Goal: Task Accomplishment & Management: Manage account settings

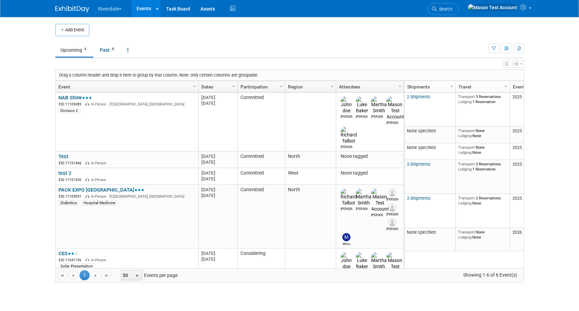
click at [117, 11] on button "Riverdale" at bounding box center [114, 7] width 33 height 15
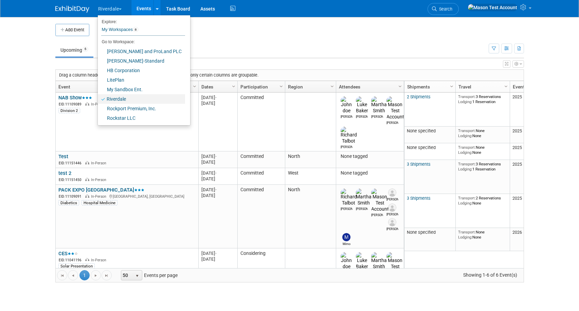
click at [114, 100] on link "Riverdale" at bounding box center [141, 99] width 87 height 10
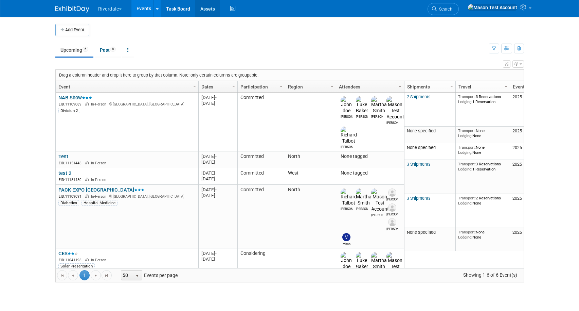
click at [208, 7] on link "Assets" at bounding box center [207, 8] width 25 height 17
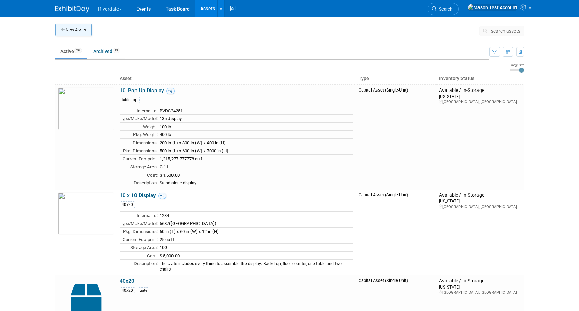
click at [73, 27] on button "New Asset" at bounding box center [73, 30] width 36 height 12
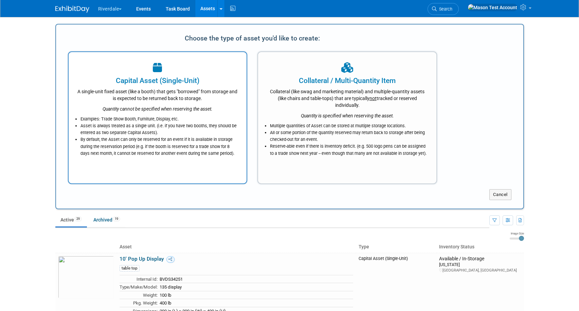
click at [228, 164] on div "Capital Asset (Single-Unit) A single-unit fixed asset (like a booth) that gets …" at bounding box center [158, 117] width 180 height 133
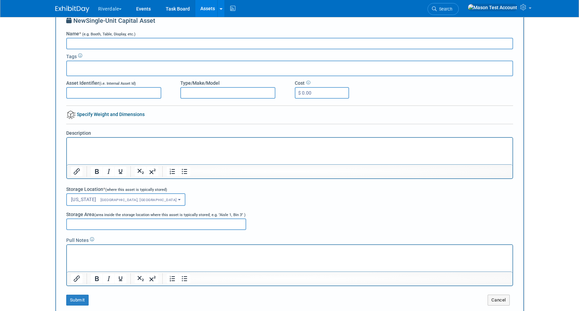
scroll to position [24, 0]
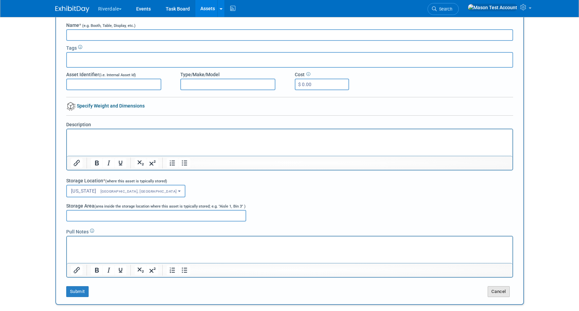
click at [493, 290] on button "Cancel" at bounding box center [499, 291] width 22 height 11
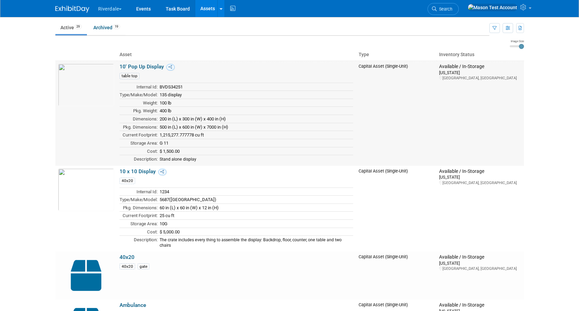
scroll to position [0, 0]
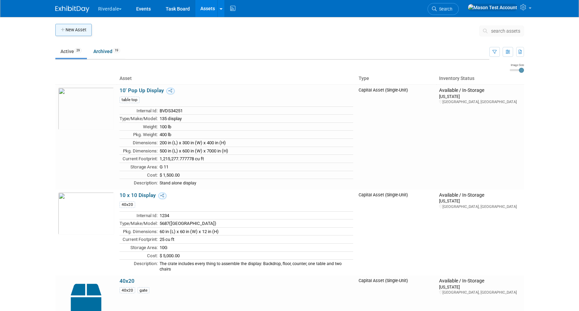
click button "New Asset"
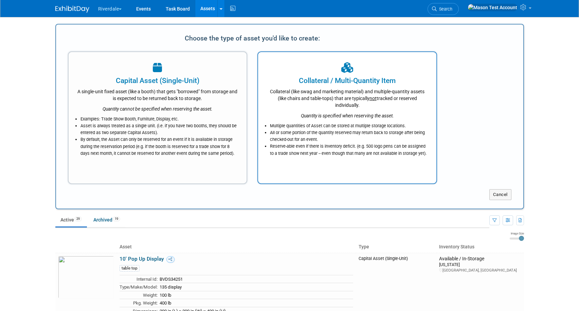
click li "Reserve-able even if there is inventory deficit. (e.g. 500 logo pens can be ass…"
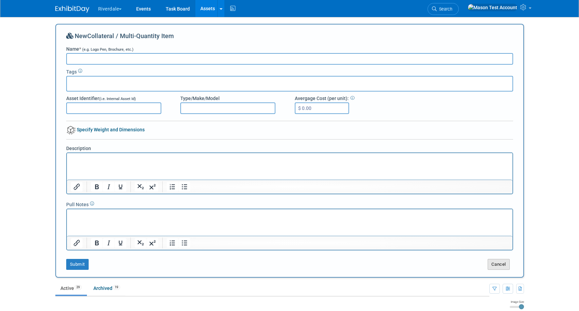
click button "Cancel"
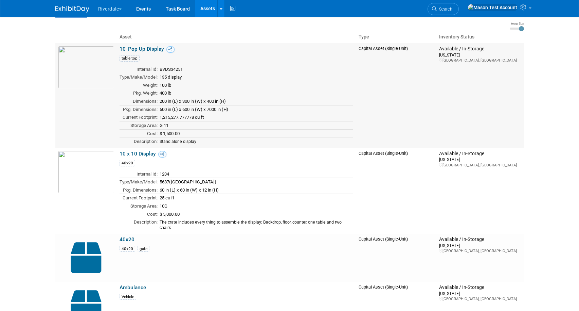
scroll to position [14, 0]
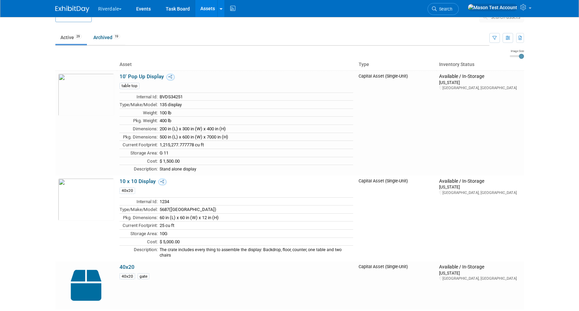
click link "Assets"
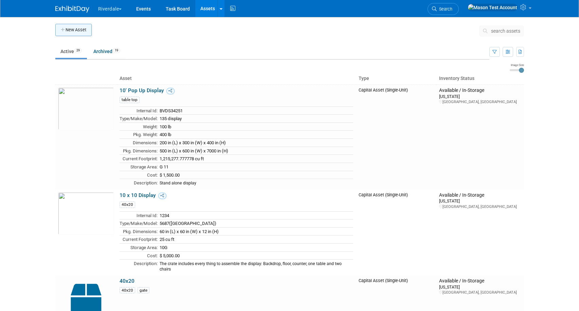
click at [79, 32] on button "New Asset" at bounding box center [73, 30] width 36 height 12
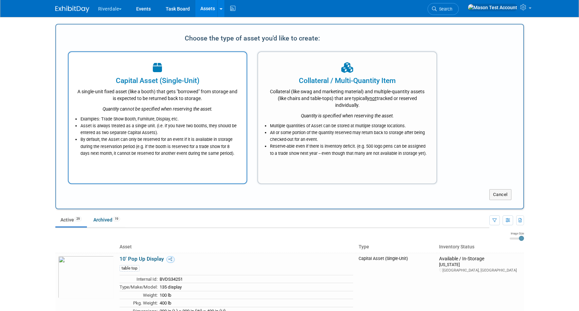
click at [144, 93] on div "A single-unit fixed asset (like a booth) that gets "borrowed" from storage and …" at bounding box center [157, 94] width 161 height 16
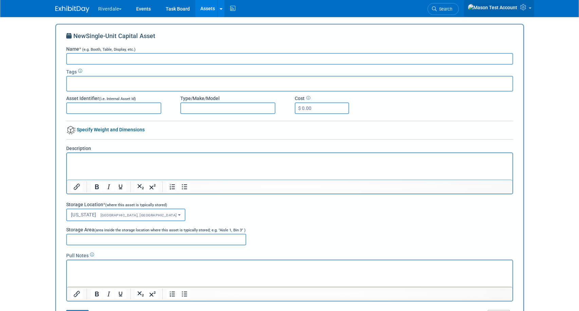
click at [528, 8] on link at bounding box center [499, 8] width 70 height 17
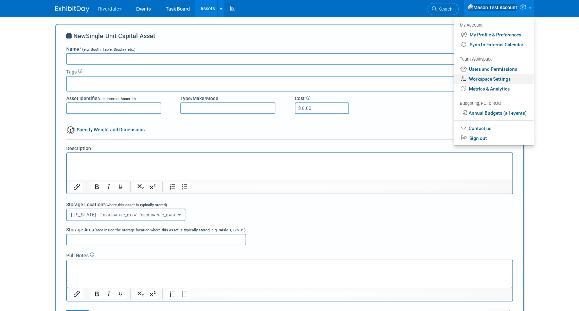
click at [491, 81] on link "Workspace Settings" at bounding box center [494, 79] width 80 height 10
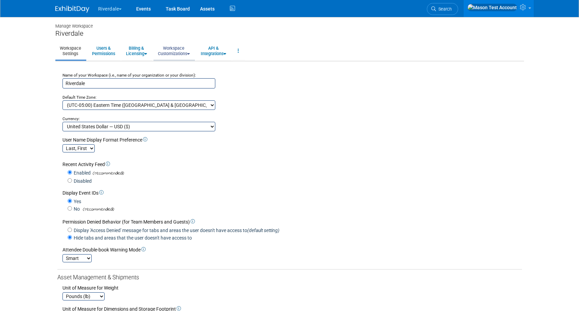
click at [169, 45] on link "Workspace Customizations" at bounding box center [174, 50] width 41 height 17
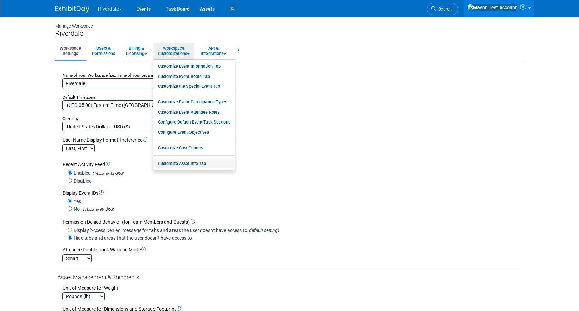
click at [198, 165] on link "Customize Asset Info Tab" at bounding box center [194, 163] width 81 height 10
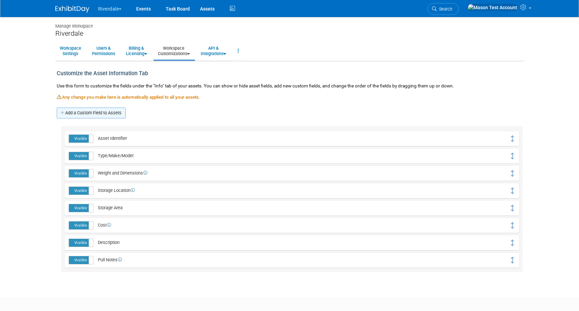
click at [104, 115] on link "Add a Custom Field to Assets" at bounding box center [91, 112] width 69 height 11
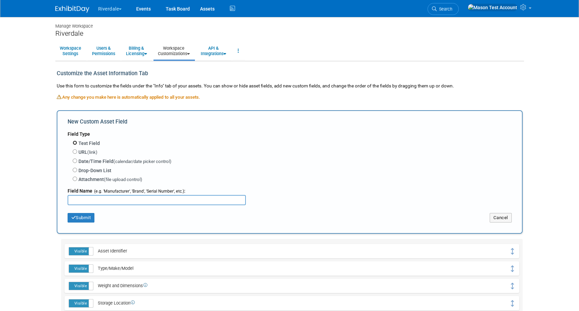
click at [75, 144] on input "Text Field" at bounding box center [75, 142] width 4 height 4
radio input "true"
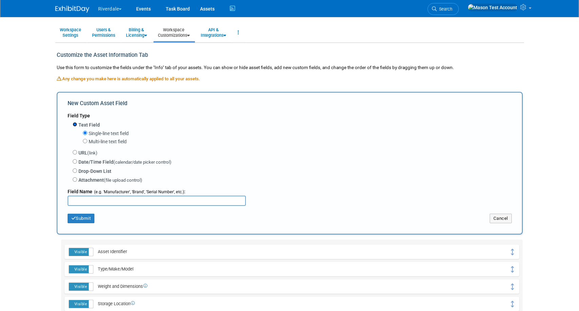
scroll to position [26, 0]
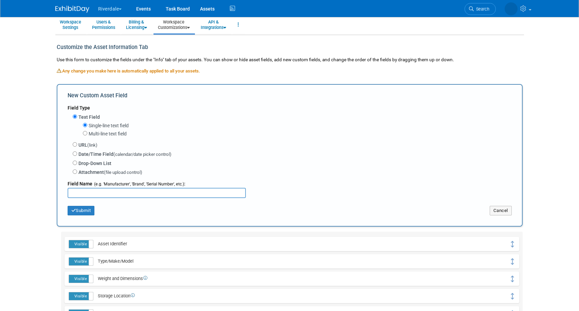
click input "text"
type input "factory"
click button "Submit"
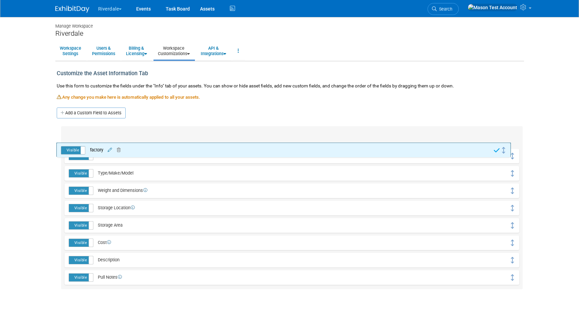
drag, startPoint x: 513, startPoint y: 139, endPoint x: 519, endPoint y: 164, distance: 25.2
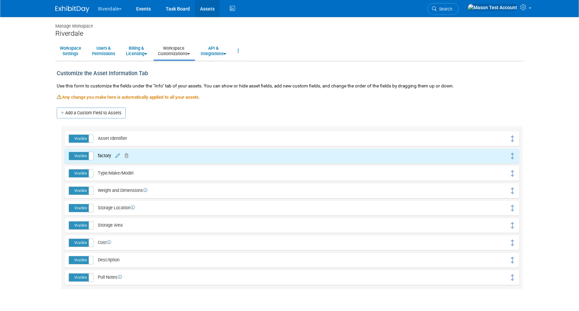
click at [207, 10] on link "Assets" at bounding box center [207, 8] width 25 height 17
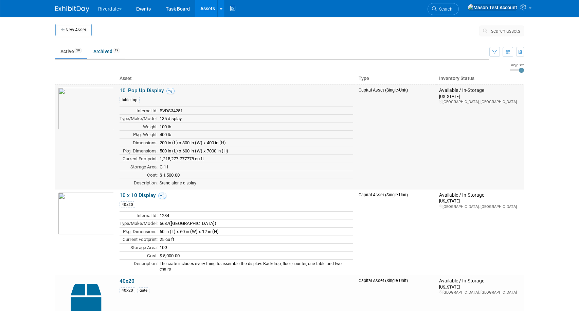
click at [142, 91] on link "10' Pop Up Display" at bounding box center [142, 90] width 45 height 6
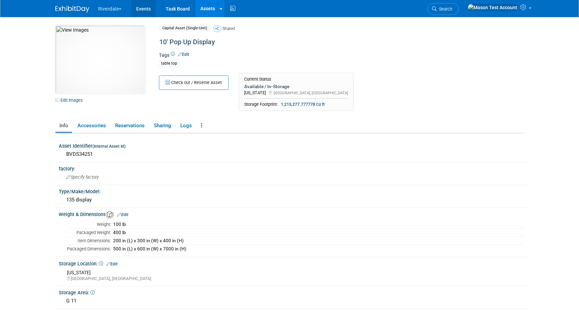
click at [142, 11] on link "Events" at bounding box center [143, 8] width 25 height 17
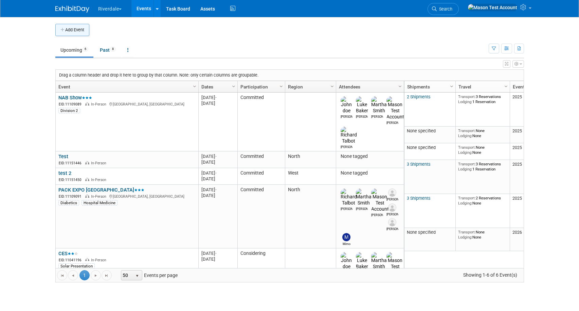
click at [70, 32] on button "Add Event" at bounding box center [72, 30] width 34 height 12
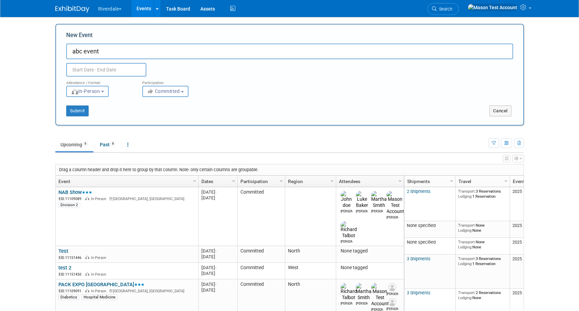
type input "abc event"
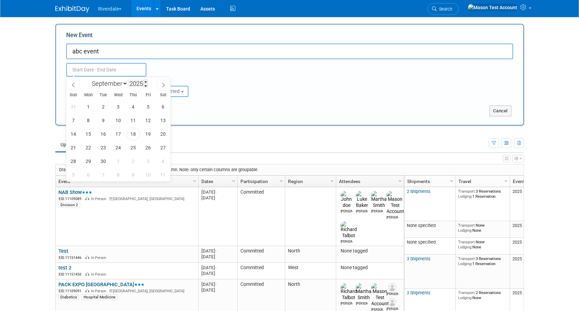
click at [131, 74] on input "text" at bounding box center [106, 70] width 80 height 14
click at [88, 146] on span "22" at bounding box center [88, 147] width 13 height 13
click at [149, 146] on span "26" at bounding box center [148, 147] width 13 height 13
type input "[DATE] to [DATE]"
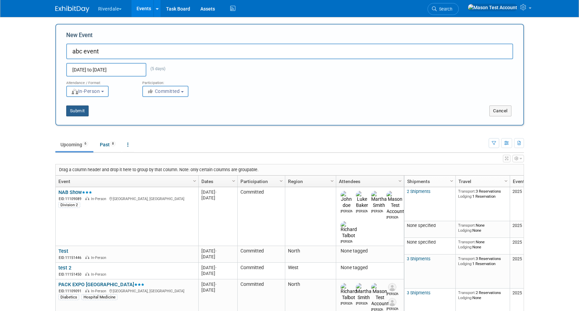
click at [78, 110] on button "Submit" at bounding box center [77, 110] width 22 height 11
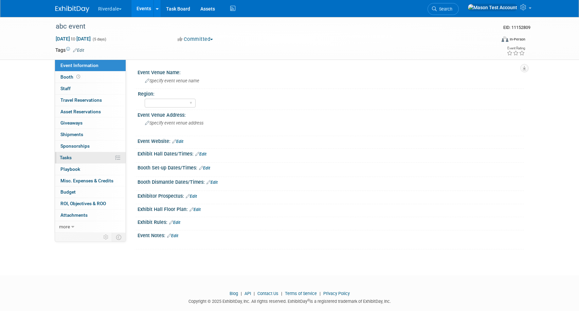
click at [70, 155] on span "Tasks 0%" at bounding box center [66, 157] width 12 height 5
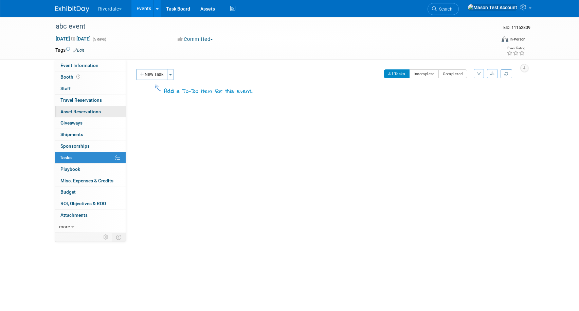
click at [103, 113] on link "0 Asset Reservations 0" at bounding box center [90, 111] width 71 height 11
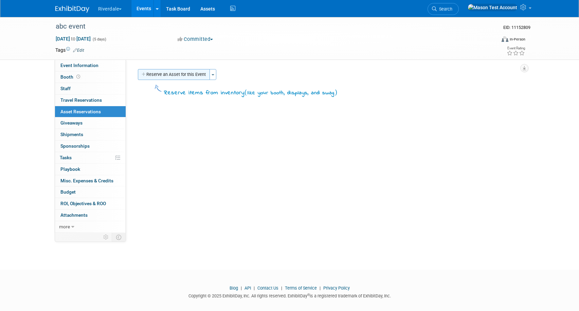
click at [195, 74] on button "Reserve an Asset for this Event" at bounding box center [174, 74] width 72 height 11
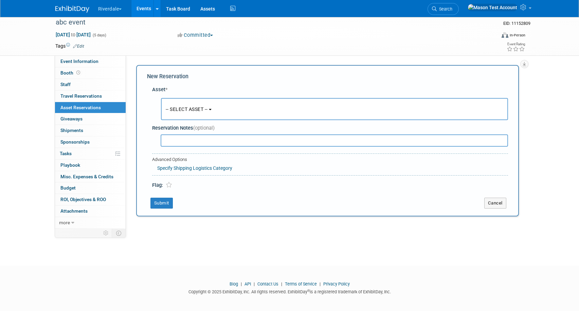
scroll to position [6, 0]
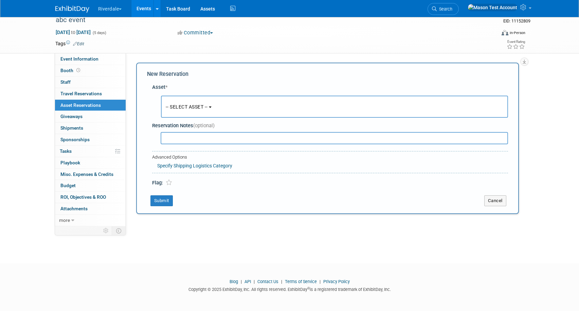
click at [197, 111] on button "-- SELECT ASSET --" at bounding box center [334, 106] width 347 height 22
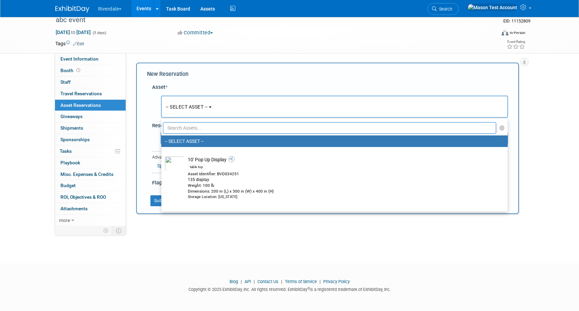
click at [197, 126] on input "text" at bounding box center [330, 128] width 334 height 12
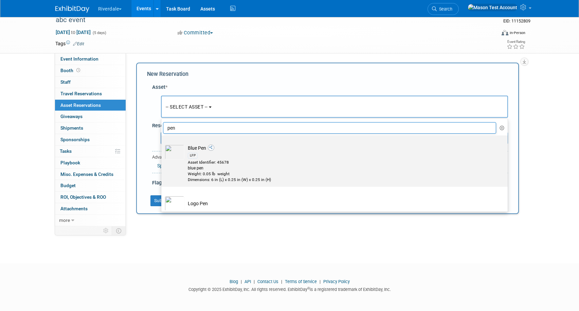
type input "pen"
click at [209, 167] on div "blue pen" at bounding box center [341, 168] width 307 height 6
click at [162, 143] on input "Blue Pen LFP Asset Identifier: 45678 blue pen Weight: 0.05 lb weight Dimensions…" at bounding box center [160, 141] width 4 height 4
select select "10696219"
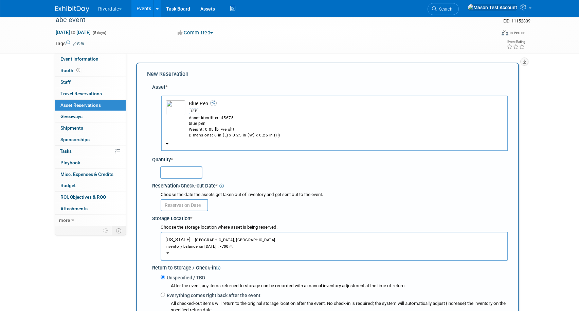
click at [187, 172] on input "text" at bounding box center [181, 172] width 42 height 12
type input "100"
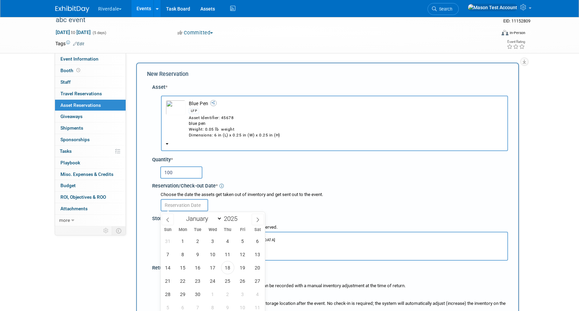
click at [190, 202] on input "text" at bounding box center [185, 205] width 48 height 12
click at [227, 270] on span "18" at bounding box center [227, 267] width 13 height 13
type input "Sep 18, 2025"
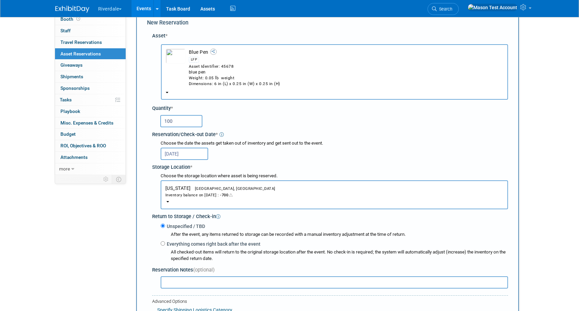
scroll to position [87, 0]
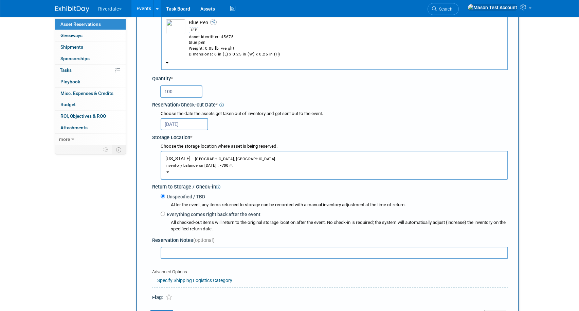
click at [227, 155] on button "Maryland North Bethesda, MD Inventory balance on Sep 18, 2025 : -700" at bounding box center [335, 165] width 348 height 29
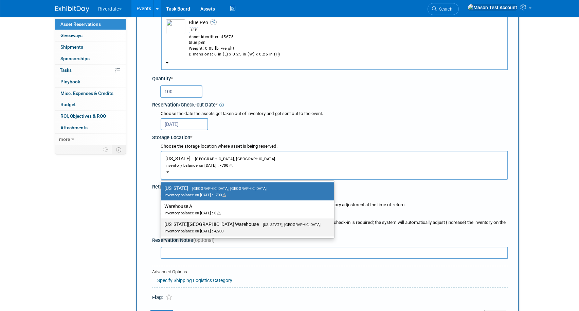
click at [250, 226] on label "Washington DC Warehouse Washington, DC Inventory balance on Sep 18, 2025 : 4,200" at bounding box center [245, 227] width 163 height 15
click at [162, 226] on input "Washington DC Warehouse Washington, DC Inventory balance on Sep 18, 2025 : 4,200" at bounding box center [160, 224] width 4 height 4
select select "11222616"
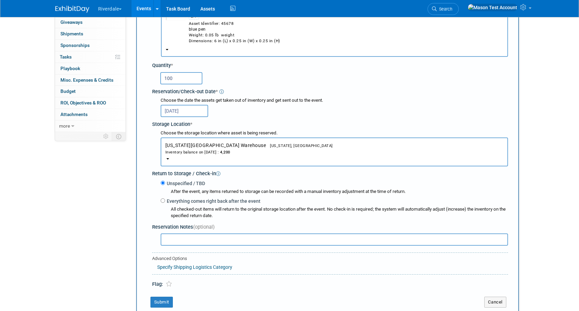
scroll to position [102, 0]
click at [191, 266] on link "Specify Shipping Logistics Category" at bounding box center [194, 265] width 75 height 5
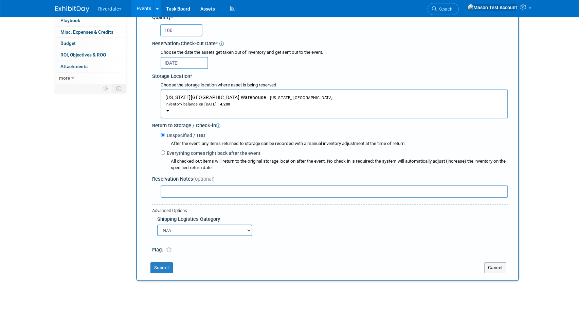
scroll to position [150, 0]
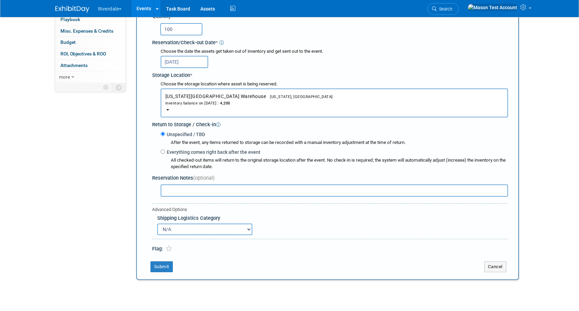
click at [241, 228] on select "N/A Advance Warehouse Direct Shipment Other" at bounding box center [204, 229] width 95 height 12
select select "4"
click at [157, 223] on select "N/A Advance Warehouse Direct Shipment Other" at bounding box center [204, 229] width 95 height 12
click at [163, 265] on button "Submit" at bounding box center [162, 266] width 22 height 11
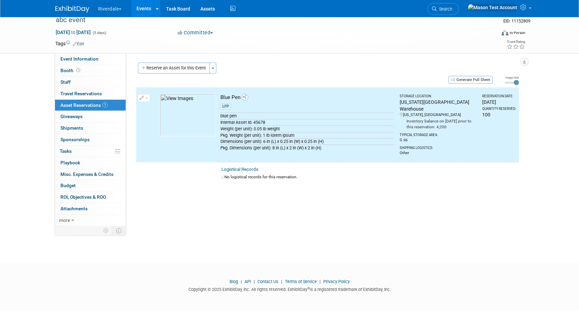
scroll to position [0, 0]
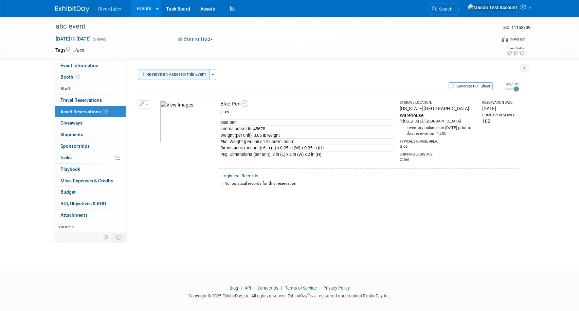
click at [170, 73] on button "Reserve an Asset for this Event" at bounding box center [174, 74] width 72 height 11
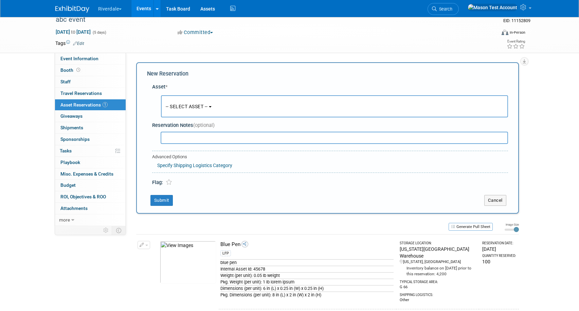
scroll to position [7, 0]
click at [185, 104] on span "-- SELECT ASSET --" at bounding box center [187, 106] width 42 height 5
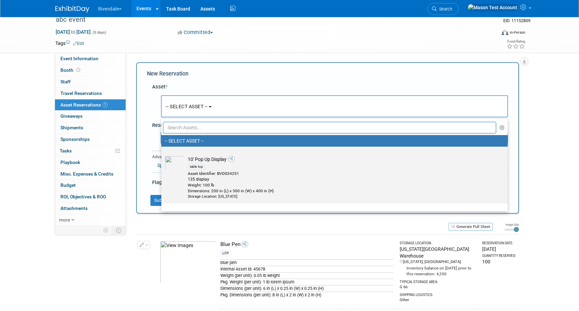
click at [192, 177] on div "135 display" at bounding box center [341, 179] width 307 height 6
click at [162, 155] on input "10' Pop Up Display table top Asset Identifier: BVDS34251 135 display Weight: 10…" at bounding box center [160, 152] width 4 height 4
select select "10696022"
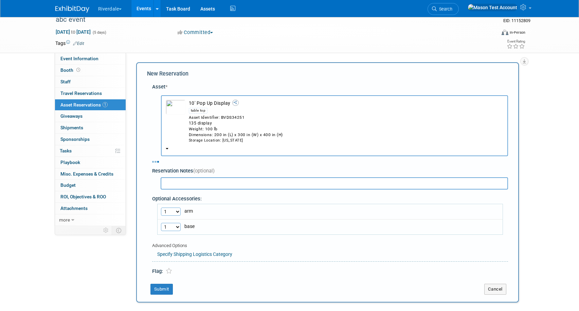
select select "8"
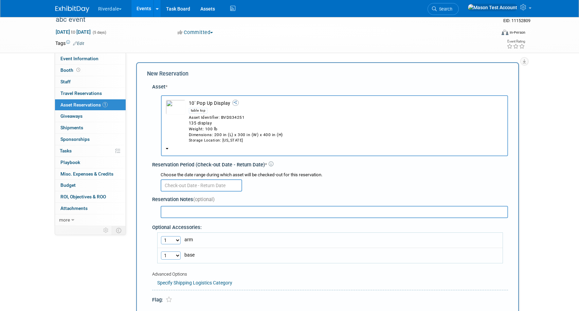
click at [198, 194] on div "Reservation Notes (optional)" at bounding box center [330, 206] width 356 height 27
click at [198, 188] on input "text" at bounding box center [202, 185] width 82 height 12
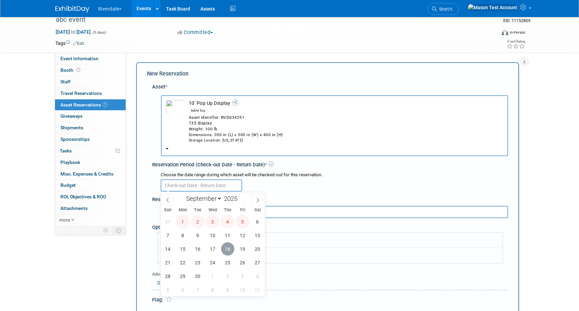
click at [225, 250] on span "18" at bounding box center [227, 248] width 13 height 13
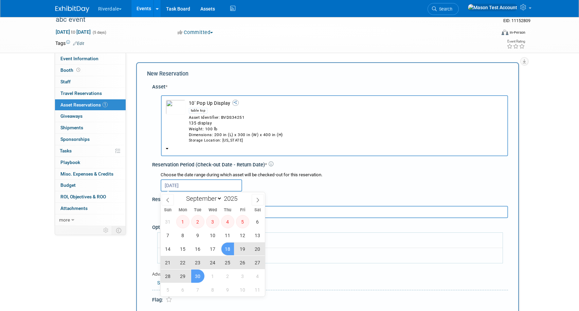
click at [197, 272] on span "30" at bounding box center [197, 275] width 13 height 13
type input "Sep 18, 2025 to Sep 30, 2025"
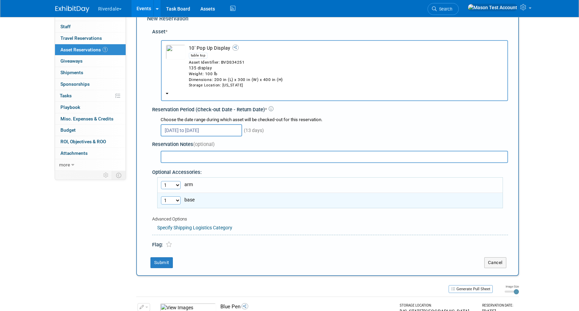
scroll to position [65, 0]
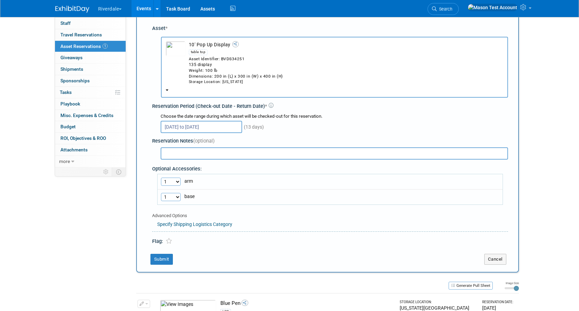
click at [188, 223] on link "Specify Shipping Logistics Category" at bounding box center [194, 223] width 75 height 5
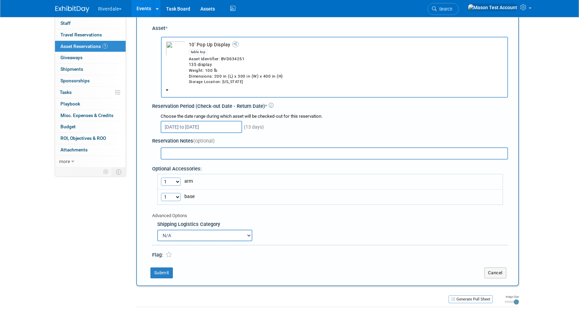
click at [192, 237] on select "N/A Advance Warehouse Direct Shipment Other" at bounding box center [204, 235] width 95 height 12
select select "2"
click at [157, 229] on select "N/A Advance Warehouse Direct Shipment Other" at bounding box center [204, 235] width 95 height 12
click at [166, 274] on button "Submit" at bounding box center [162, 272] width 22 height 11
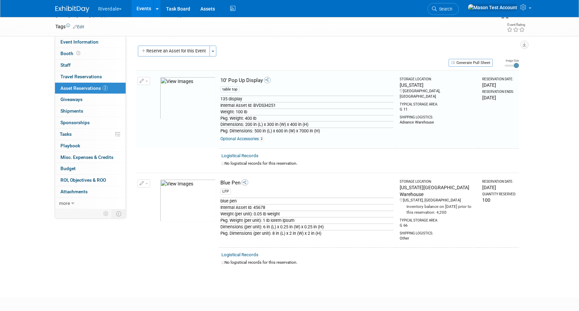
scroll to position [9, 0]
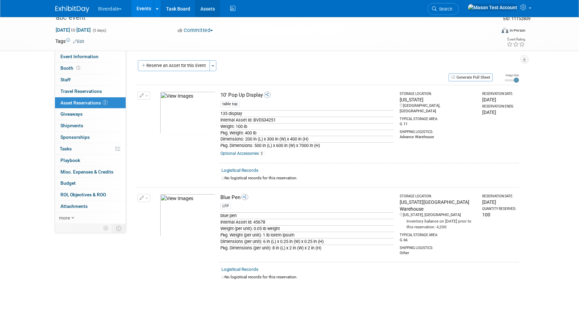
click at [206, 10] on link "Assets" at bounding box center [207, 8] width 25 height 17
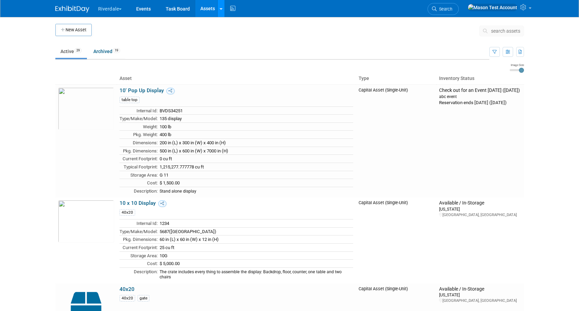
click at [222, 11] on div at bounding box center [221, 8] width 3 height 7
click at [244, 61] on link "Storage Locations" at bounding box center [248, 60] width 60 height 11
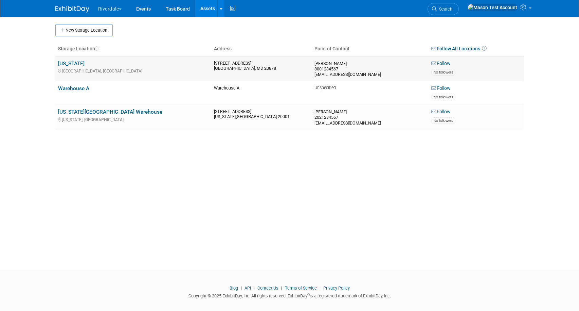
click at [447, 64] on link "Follow" at bounding box center [441, 63] width 19 height 6
click at [150, 9] on link "Events" at bounding box center [143, 8] width 25 height 17
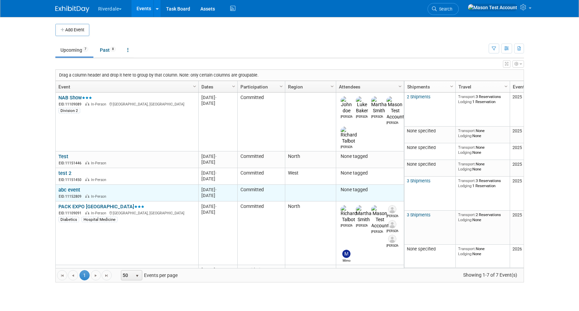
click at [68, 185] on td "abc event abc event EID: 11152809 In-Person" at bounding box center [127, 193] width 143 height 17
click at [68, 187] on link "abc event" at bounding box center [69, 190] width 22 height 6
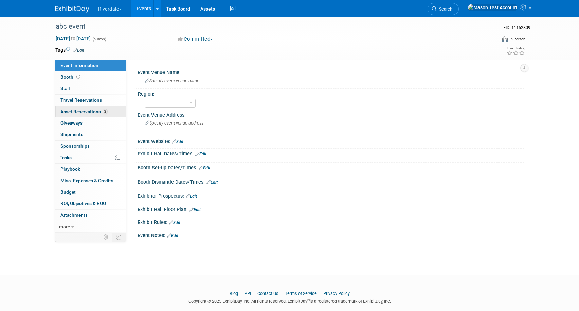
click at [83, 110] on span "Asset Reservations 2" at bounding box center [83, 111] width 47 height 5
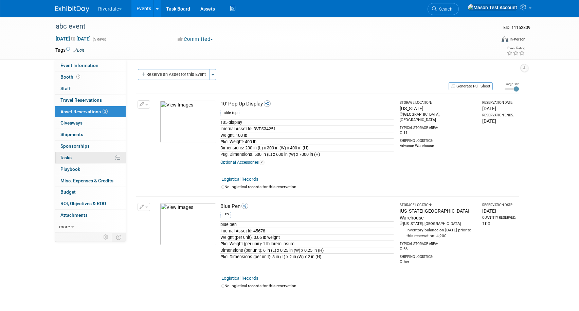
click at [104, 156] on link "0% Tasks 0%" at bounding box center [90, 157] width 71 height 11
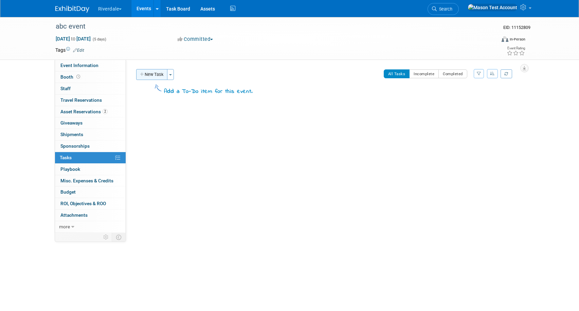
click at [153, 75] on button "New Task" at bounding box center [151, 74] width 31 height 11
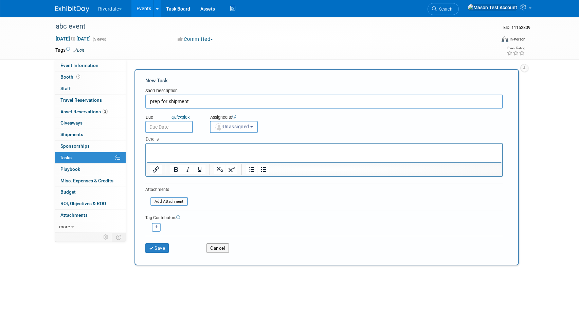
type input "prep for shipment"
click at [164, 130] on input "text" at bounding box center [169, 127] width 48 height 12
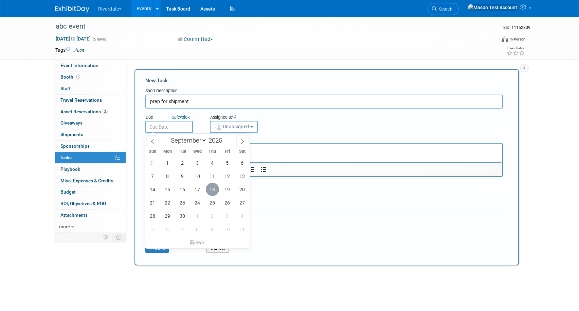
click at [214, 193] on span "18" at bounding box center [212, 188] width 13 height 13
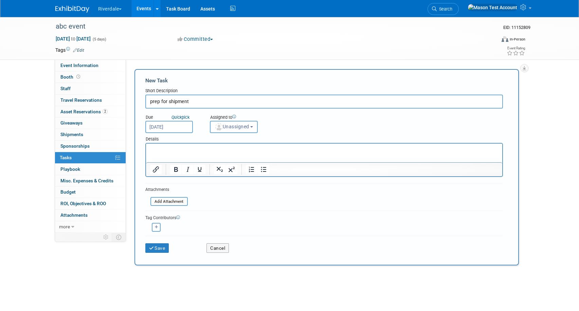
click at [187, 122] on input "Sep 18, 2025" at bounding box center [169, 127] width 48 height 12
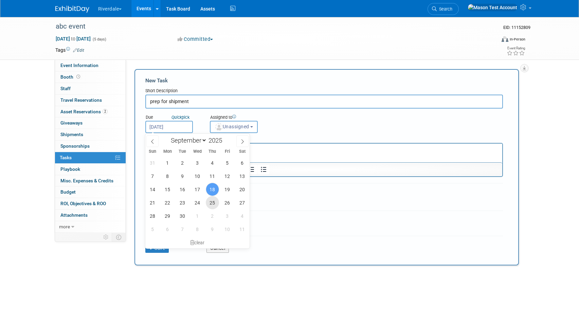
click at [212, 198] on span "25" at bounding box center [212, 202] width 13 height 13
type input "Sep 25, 2025"
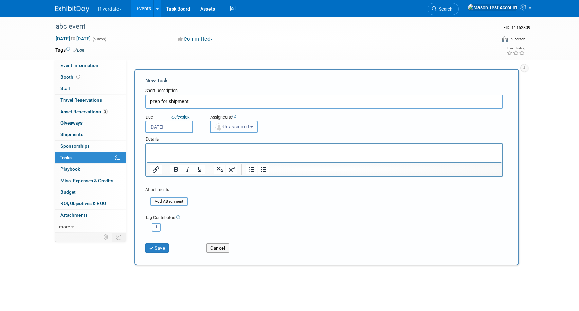
click at [234, 130] on button "Unassigned" at bounding box center [234, 127] width 48 height 12
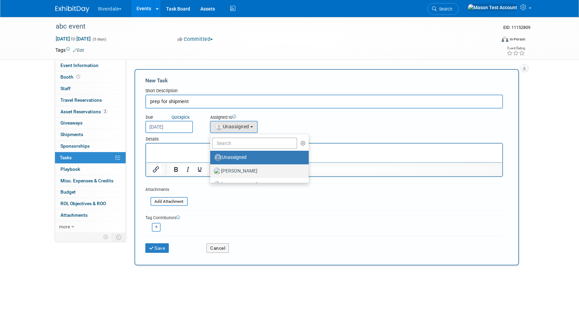
click at [235, 168] on label "Baker, Luke" at bounding box center [258, 170] width 88 height 11
click at [211, 168] on input "Baker, Luke" at bounding box center [209, 170] width 4 height 4
select select "8056bcc3-d37a-4e7b-aee3-3cd992e179c5"
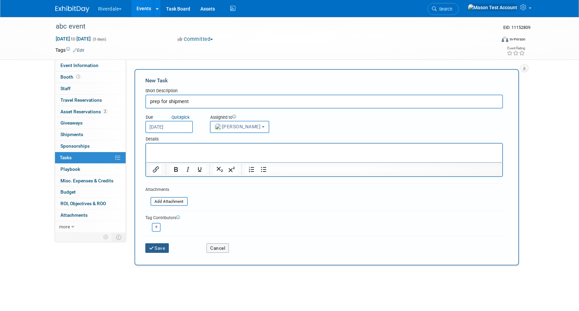
click at [156, 245] on button "Save" at bounding box center [157, 248] width 24 height 10
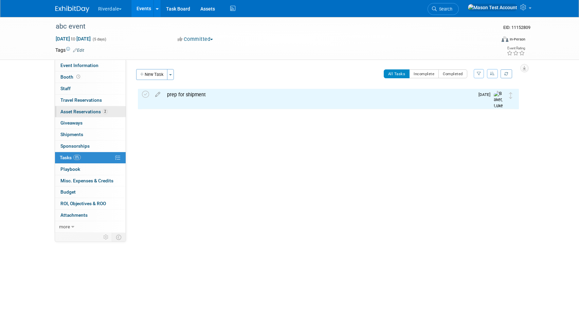
click at [78, 114] on span "Asset Reservations 2" at bounding box center [83, 111] width 47 height 5
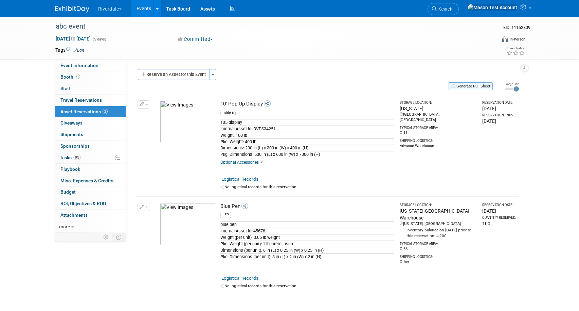
click at [469, 90] on button "Generate Pull Sheet" at bounding box center [471, 86] width 44 height 8
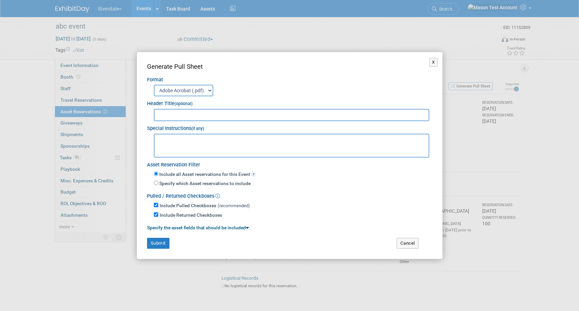
click at [188, 143] on textarea at bounding box center [292, 146] width 276 height 24
click at [155, 185] on input "Specify which Asset reservations to include" at bounding box center [156, 182] width 4 height 4
radio input "true"
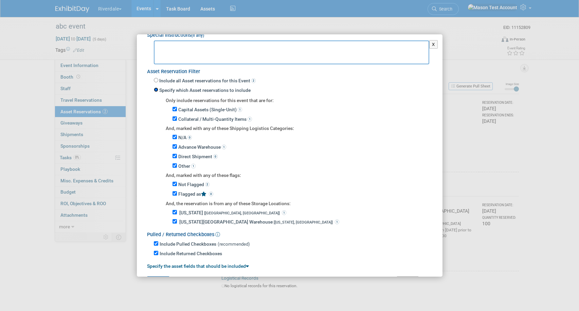
scroll to position [81, 0]
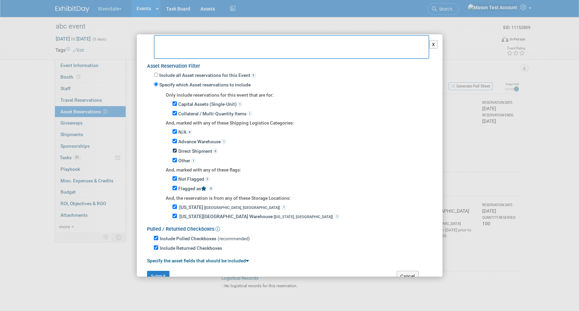
click at [175, 148] on input "Direct Shipment 0" at bounding box center [175, 150] width 4 height 4
checkbox input "false"
click at [175, 159] on input "Other 1" at bounding box center [175, 160] width 4 height 4
checkbox input "false"
click at [175, 131] on input "N/A 0" at bounding box center [175, 131] width 4 height 4
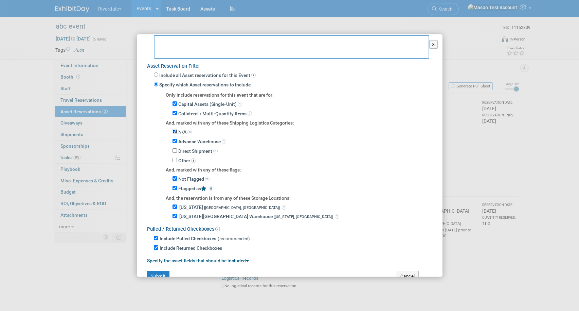
checkbox input "false"
click at [161, 275] on button "Submit" at bounding box center [158, 276] width 22 height 11
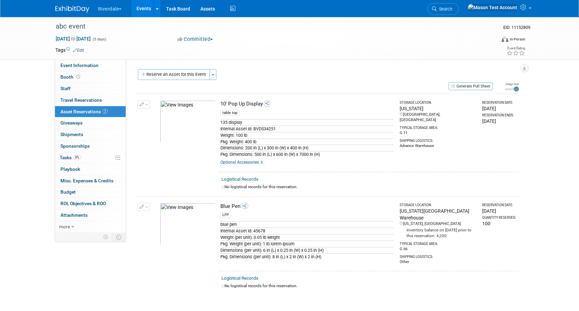
click at [243, 180] on link "Logistical Records" at bounding box center [240, 178] width 37 height 5
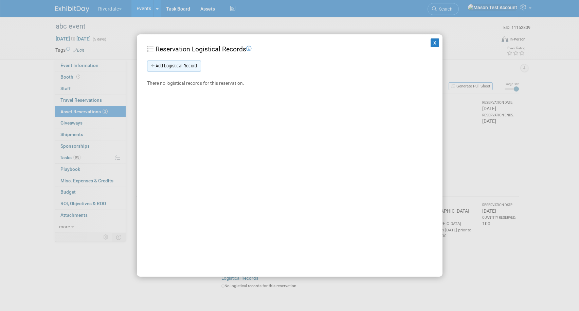
click at [180, 65] on link "Add Logistical Record" at bounding box center [174, 65] width 54 height 11
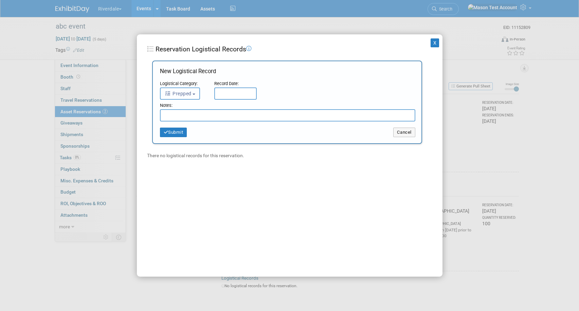
click at [190, 95] on span "Prepped" at bounding box center [178, 93] width 27 height 5
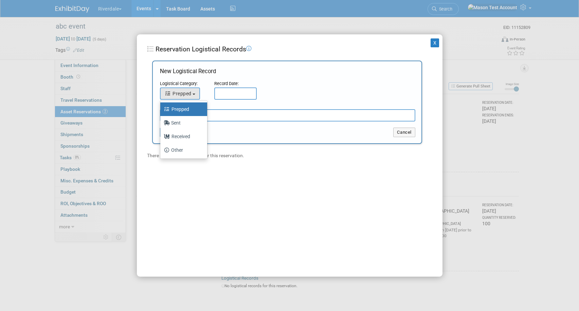
click at [227, 92] on input "text" at bounding box center [235, 93] width 42 height 12
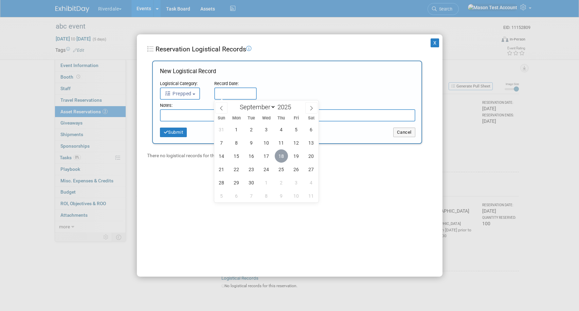
click at [280, 155] on span "18" at bounding box center [281, 155] width 13 height 13
type input "Sep 18, 2025"
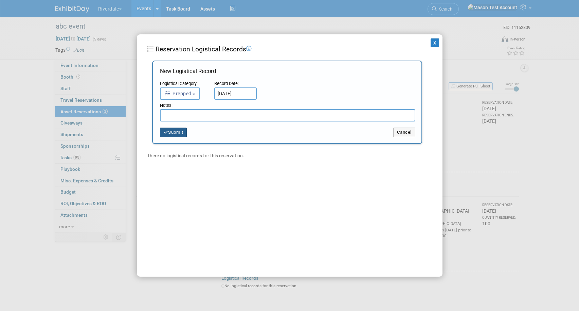
click at [175, 136] on button "Submit" at bounding box center [173, 132] width 27 height 10
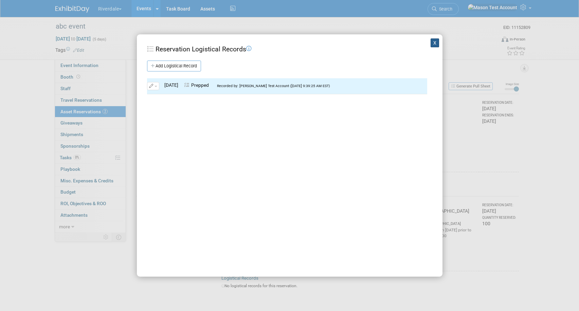
click at [431, 41] on button "X" at bounding box center [435, 42] width 9 height 9
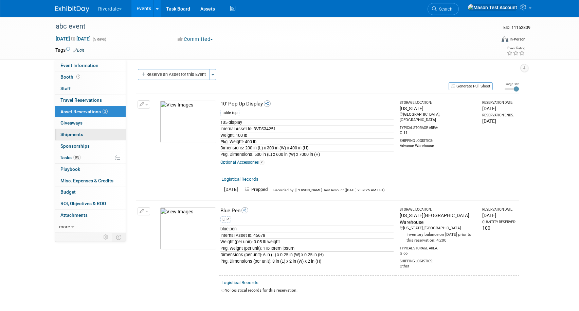
click at [79, 132] on span "Shipments 0" at bounding box center [71, 134] width 23 height 5
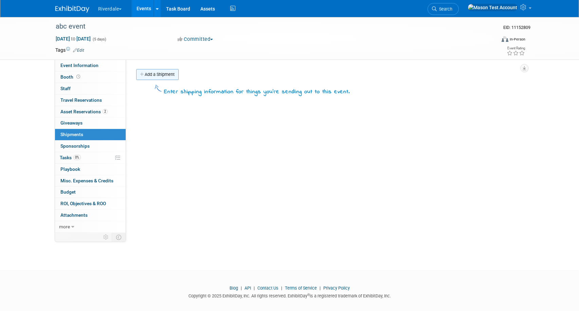
click at [170, 75] on link "Add a Shipment" at bounding box center [157, 74] width 42 height 11
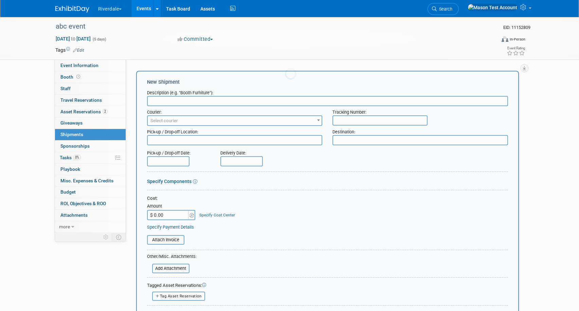
scroll to position [0, 0]
type input "booth"
click at [221, 117] on span "Select courier" at bounding box center [235, 121] width 174 height 10
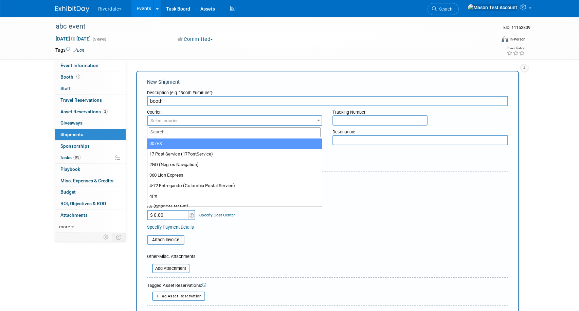
click at [214, 134] on input "search" at bounding box center [235, 132] width 172 height 10
type input "fedex"
select select "206"
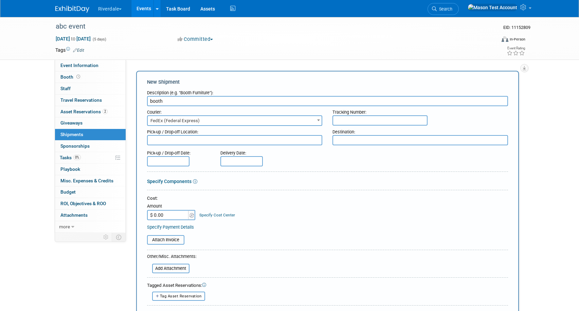
click at [355, 121] on input "text" at bounding box center [380, 120] width 95 height 10
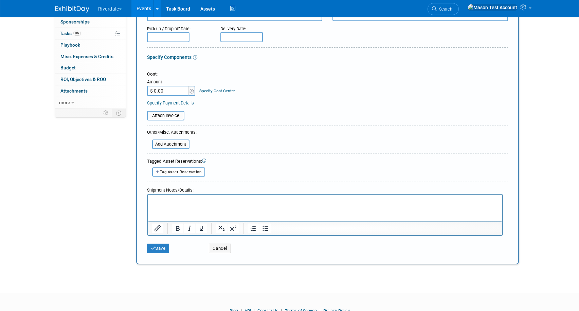
scroll to position [136, 0]
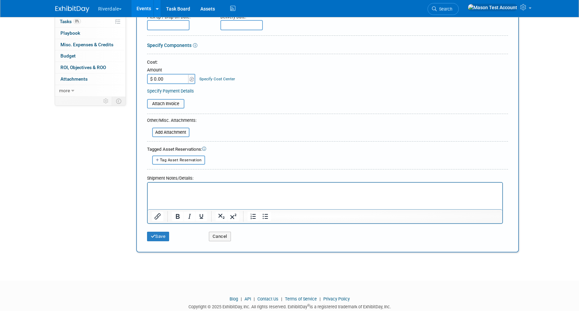
click at [179, 159] on span "Tag Asset Reservation" at bounding box center [181, 160] width 42 height 4
select select
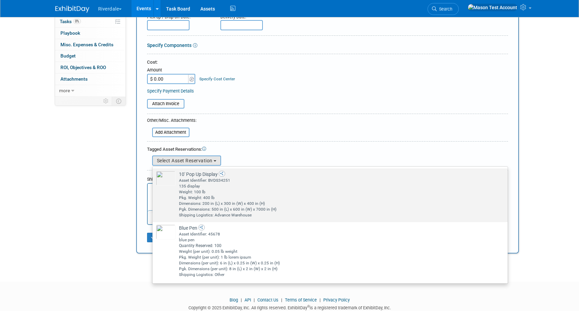
click at [173, 182] on img at bounding box center [166, 178] width 20 height 15
click at [154, 176] on input "10' Pop Up Display Already tagged in this shipment Asset Identifier: BVDS34251 …" at bounding box center [151, 174] width 4 height 4
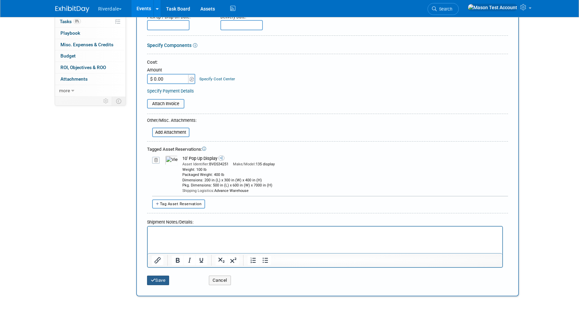
click at [156, 282] on button "Save" at bounding box center [158, 280] width 22 height 10
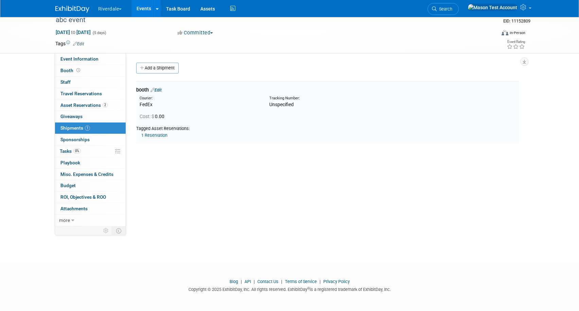
scroll to position [0, 0]
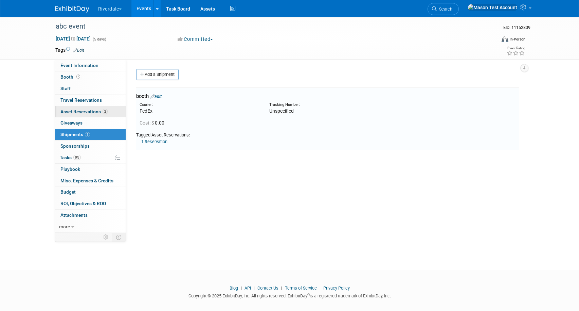
click at [91, 109] on span "Asset Reservations 2" at bounding box center [83, 111] width 47 height 5
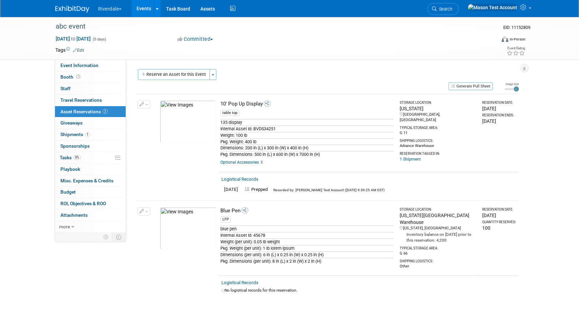
click at [243, 163] on link "Optional Accessories 2" at bounding box center [243, 162] width 44 height 5
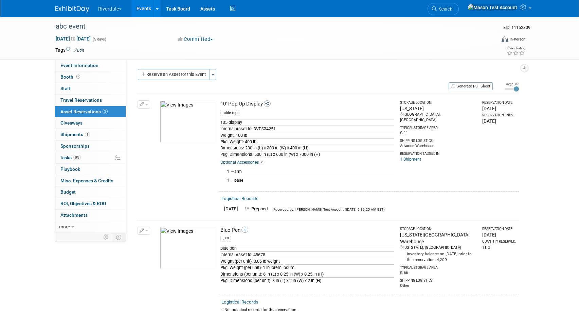
click at [249, 198] on link "Logistical Records" at bounding box center [240, 198] width 37 height 5
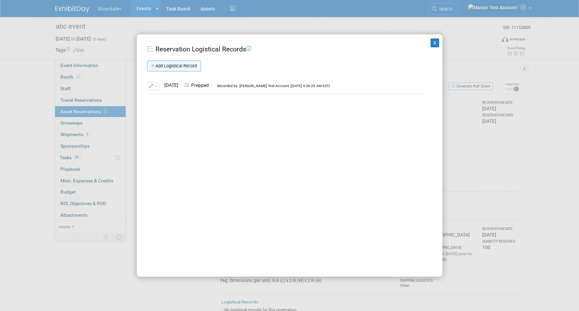
click at [192, 67] on link "Add Logistical Record" at bounding box center [174, 65] width 54 height 11
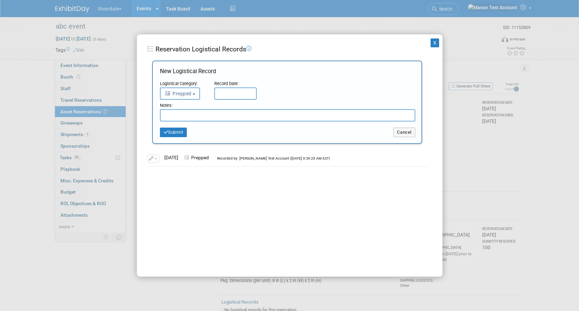
click at [186, 96] on span "Prepped" at bounding box center [178, 93] width 27 height 5
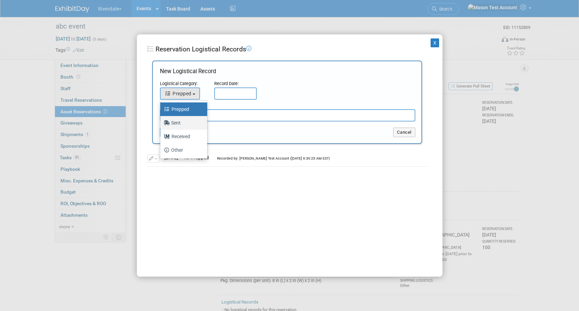
click at [187, 126] on label "Sent" at bounding box center [182, 122] width 37 height 11
click at [161, 124] on input "Sent" at bounding box center [159, 122] width 4 height 4
select select "2"
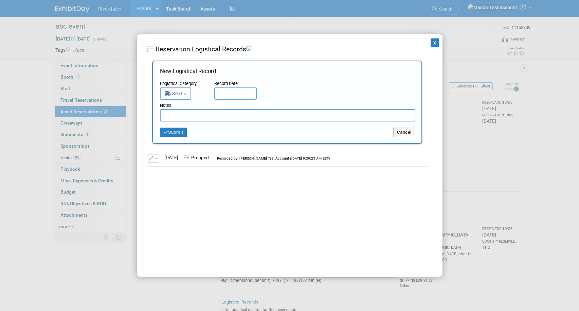
click at [232, 79] on div "New Logistical Record" at bounding box center [288, 73] width 256 height 13
click at [231, 90] on input "text" at bounding box center [235, 93] width 42 height 12
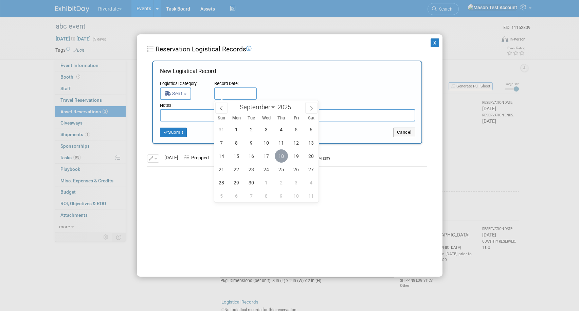
click at [287, 152] on span "18" at bounding box center [281, 155] width 13 height 13
type input "Sep 18, 2025"
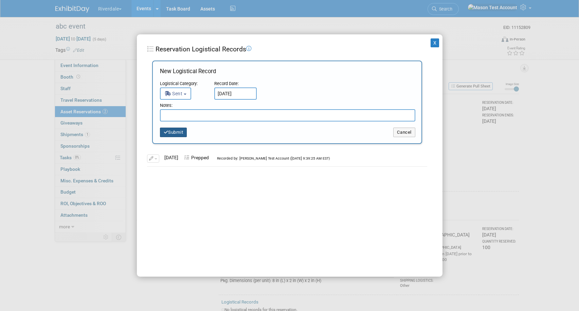
click at [177, 133] on button "Submit" at bounding box center [173, 132] width 27 height 10
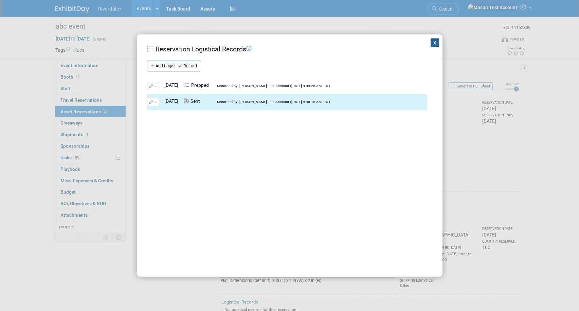
click at [434, 41] on button "X" at bounding box center [435, 42] width 9 height 9
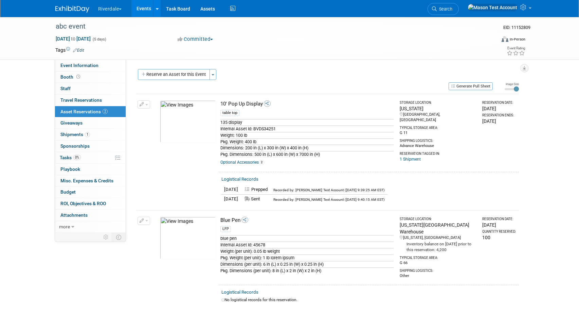
click at [483, 108] on div "Thu. Sep 18, 2025" at bounding box center [500, 108] width 34 height 7
click at [473, 103] on td "Storage Location: Maryland North Bethesda, MD Typical Storage Area: G 11 Shippi…" at bounding box center [438, 133] width 83 height 78
drag, startPoint x: 479, startPoint y: 122, endPoint x: 515, endPoint y: 118, distance: 35.8
click at [515, 118] on div "Tue. Sep 30, 2025" at bounding box center [500, 121] width 34 height 7
click at [206, 11] on link "Assets" at bounding box center [207, 8] width 25 height 17
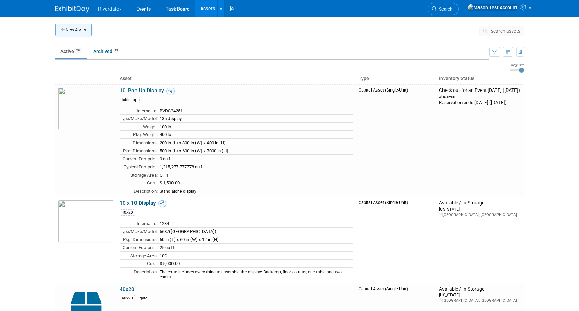
click at [77, 30] on button "New Asset" at bounding box center [73, 30] width 36 height 12
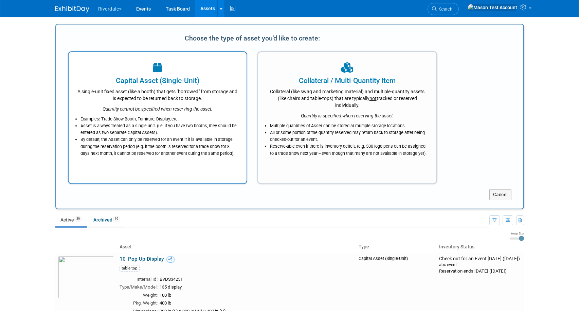
click at [190, 82] on div "Capital Asset (Single-Unit)" at bounding box center [157, 80] width 161 height 10
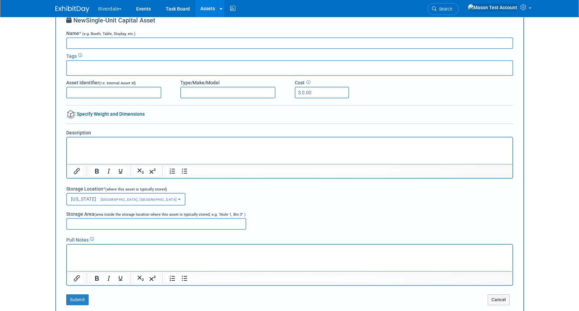
scroll to position [18, 0]
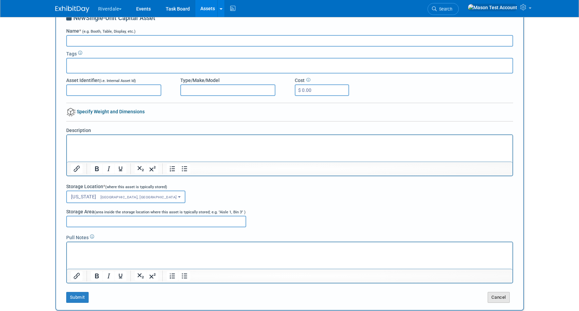
click at [497, 300] on button "Cancel" at bounding box center [499, 297] width 22 height 11
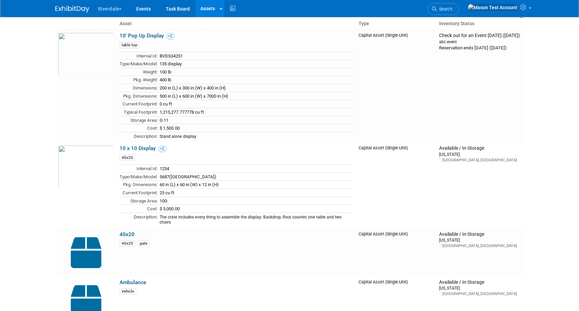
scroll to position [54, 0]
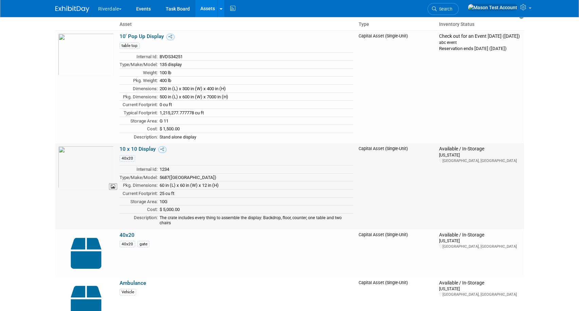
click at [100, 171] on img at bounding box center [86, 167] width 56 height 42
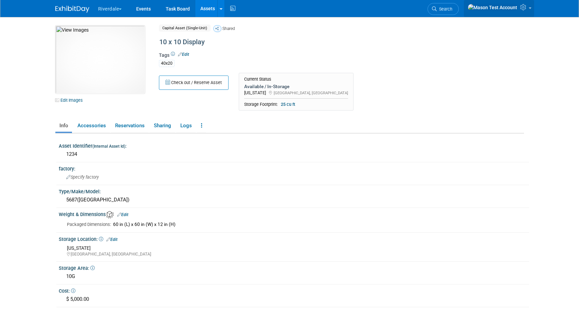
click at [527, 9] on icon at bounding box center [525, 7] width 8 height 6
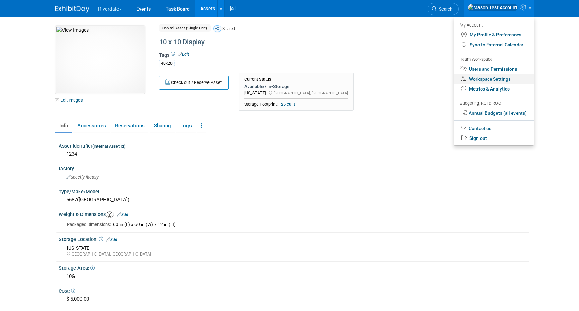
click at [505, 80] on link "Workspace Settings" at bounding box center [494, 79] width 80 height 10
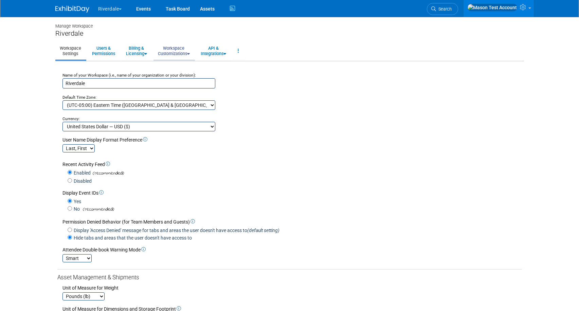
click at [180, 48] on link "Workspace Customizations" at bounding box center [174, 50] width 41 height 17
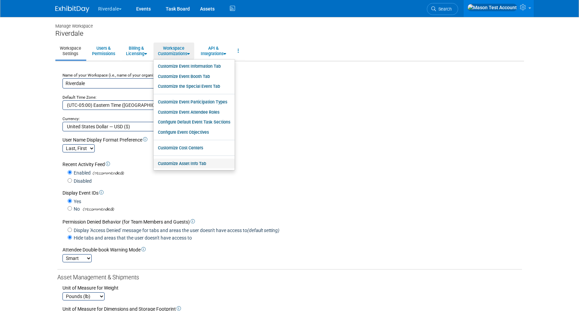
click at [208, 164] on link "Customize Asset Info Tab" at bounding box center [194, 163] width 81 height 10
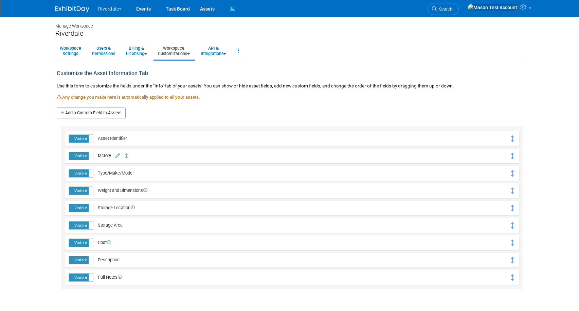
click at [127, 156] on icon at bounding box center [125, 156] width 6 height 4
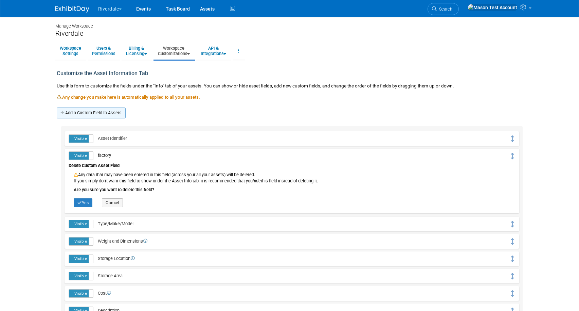
click at [91, 116] on link "Add a Custom Field to Assets" at bounding box center [91, 112] width 69 height 11
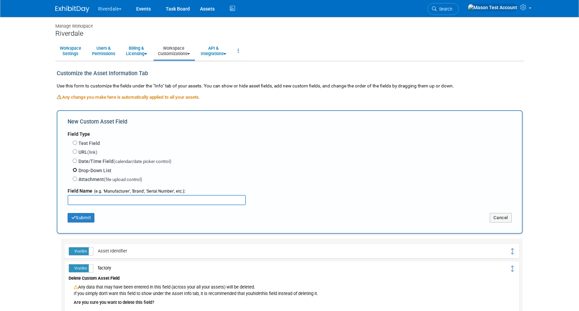
click at [74, 171] on input "Drop-Down List" at bounding box center [75, 170] width 4 height 4
radio input "true"
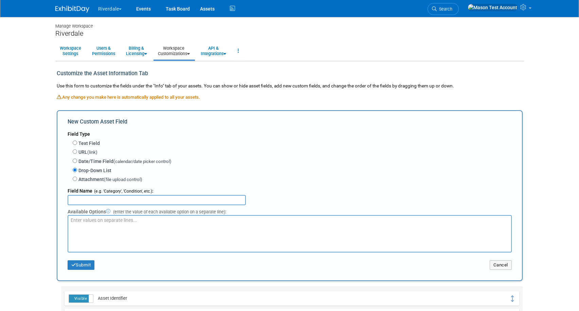
click at [96, 197] on input "text" at bounding box center [157, 200] width 178 height 10
type input "Multiple Crates"
click at [96, 223] on textarea at bounding box center [290, 233] width 444 height 37
type textarea "Yes No"
click at [78, 265] on button "Submit" at bounding box center [81, 265] width 27 height 10
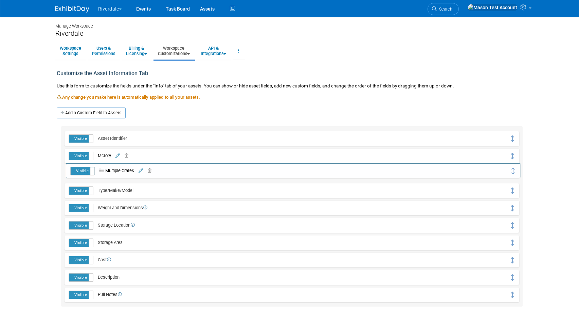
drag, startPoint x: 515, startPoint y: 139, endPoint x: 517, endPoint y: 171, distance: 32.3
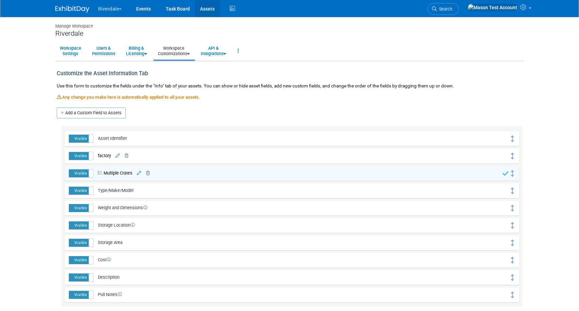
click at [206, 9] on link "Assets" at bounding box center [207, 8] width 25 height 17
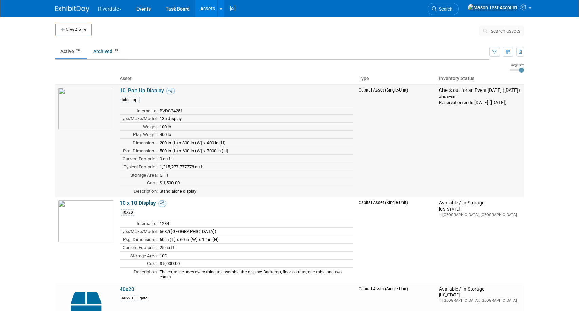
click at [133, 91] on link "10' Pop Up Display" at bounding box center [142, 90] width 45 height 6
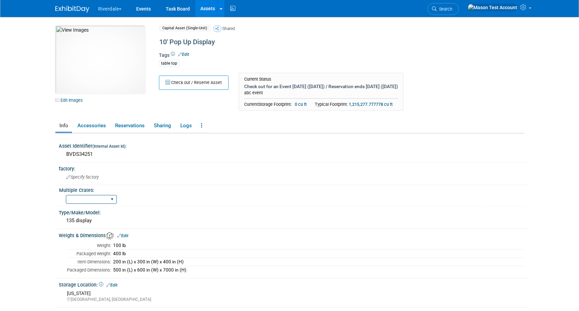
click at [112, 199] on select "Yes No" at bounding box center [91, 199] width 51 height 9
select select "Yes"
click at [66, 195] on select "Yes No" at bounding box center [91, 199] width 51 height 9
click at [121, 8] on span "button" at bounding box center [120, 8] width 3 height 1
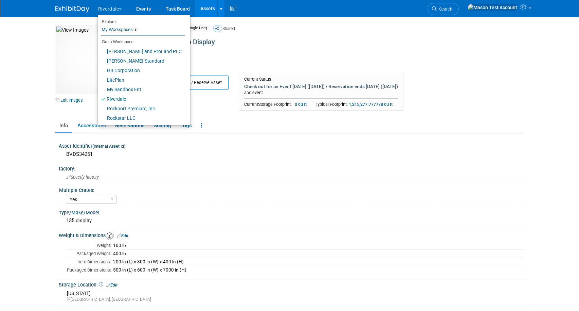
click at [282, 57] on div "Tags Edit table top" at bounding box center [313, 62] width 309 height 20
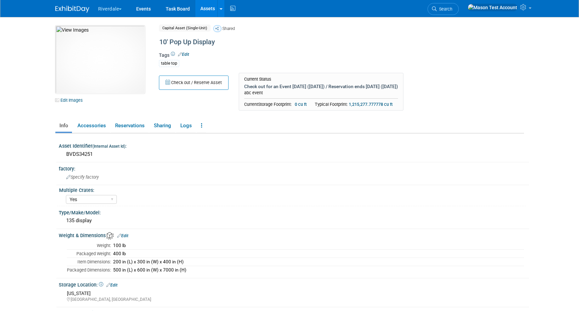
click at [114, 12] on button "Riverdale" at bounding box center [114, 7] width 33 height 15
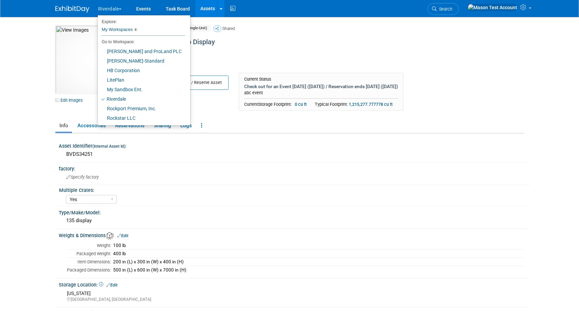
click at [270, 53] on div "Tags Edit table top" at bounding box center [313, 62] width 309 height 20
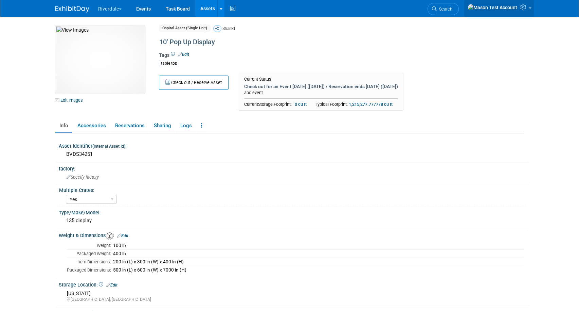
click at [522, 8] on icon at bounding box center [525, 7] width 8 height 6
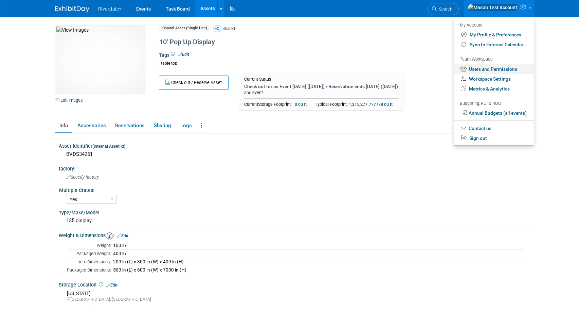
click at [498, 70] on link "Users and Permissions" at bounding box center [494, 69] width 80 height 10
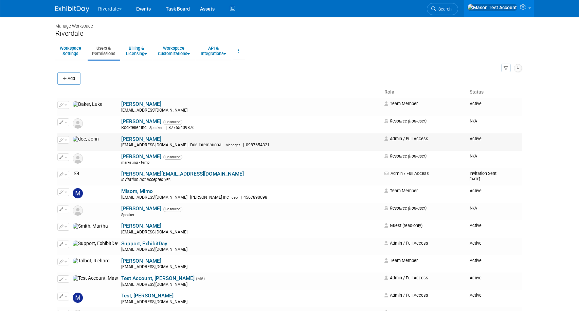
scroll to position [1, 0]
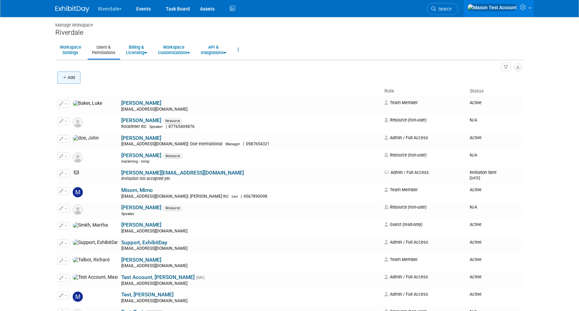
click at [66, 84] on button "Add" at bounding box center [68, 77] width 23 height 12
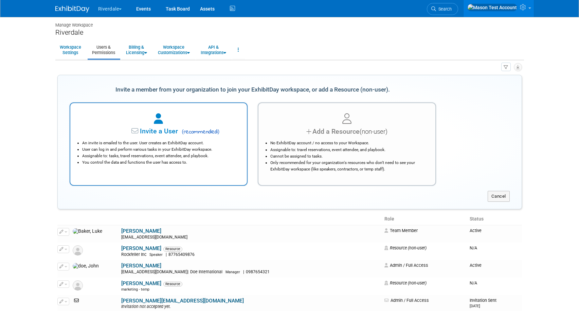
click at [115, 137] on div "An invite is emailed to the user. User creates an ExhibitDay account. User can …" at bounding box center [159, 150] width 160 height 29
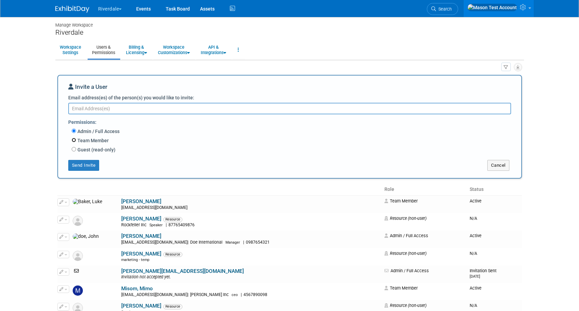
click at [74, 140] on input "Team Member" at bounding box center [74, 140] width 4 height 4
radio input "true"
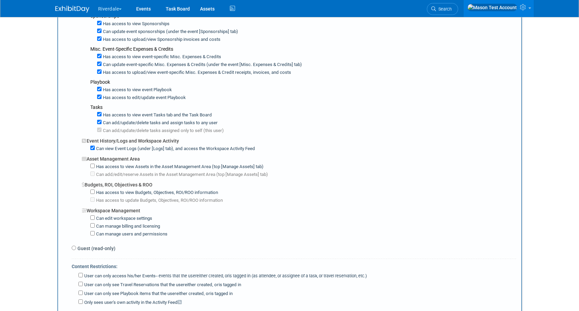
scroll to position [412, 0]
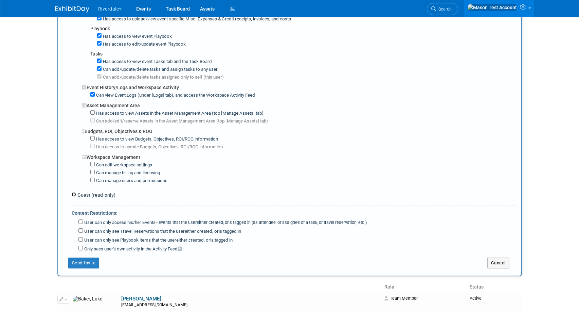
click at [74, 192] on input "Guest (read-only)" at bounding box center [74, 194] width 4 height 4
radio input "true"
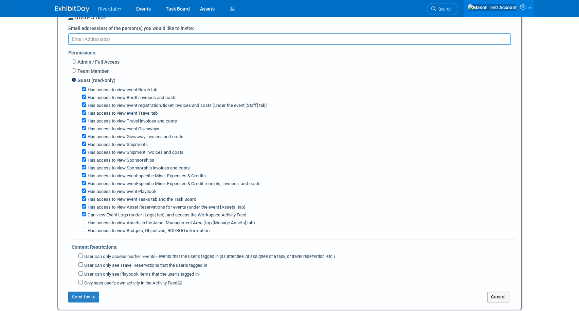
scroll to position [75, 0]
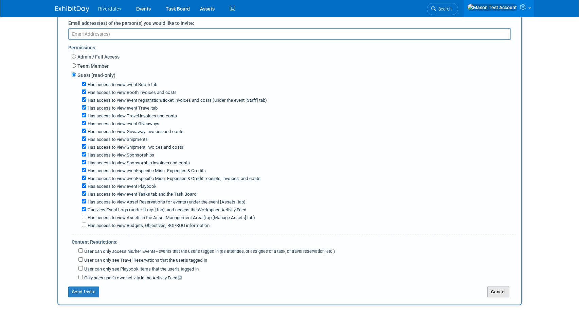
click at [499, 286] on button "Cancel" at bounding box center [499, 291] width 22 height 11
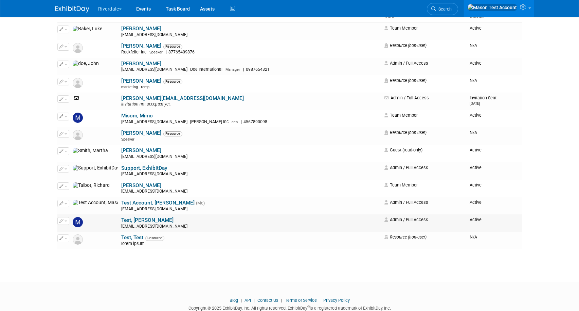
scroll to position [0, 0]
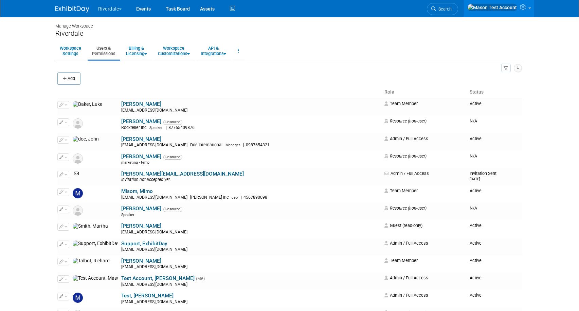
click at [113, 8] on button "Riverdale" at bounding box center [114, 7] width 33 height 15
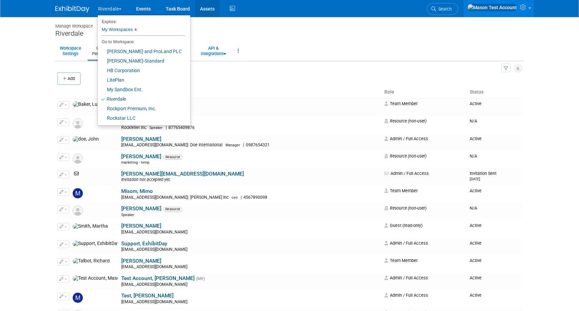
click at [213, 9] on link "Assets" at bounding box center [207, 8] width 25 height 17
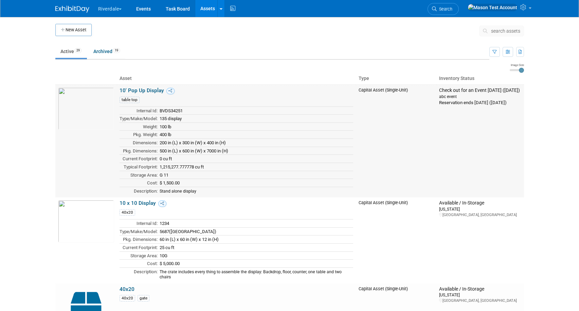
click at [149, 89] on link "10' Pop Up Display" at bounding box center [142, 90] width 45 height 6
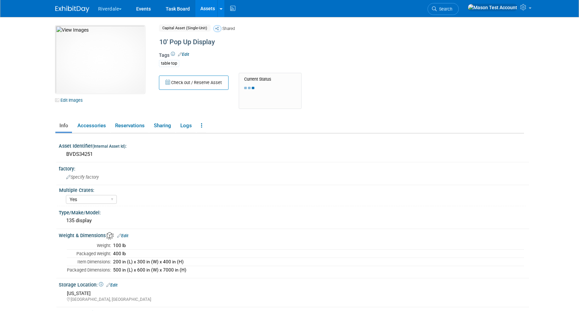
select select "Yes"
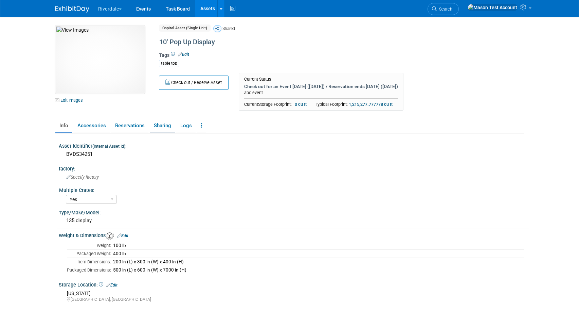
click at [161, 126] on link "Sharing" at bounding box center [162, 126] width 25 height 12
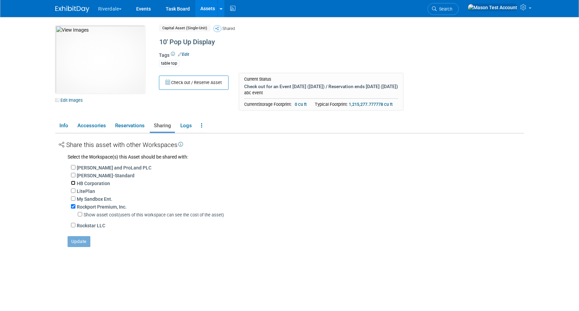
click at [73, 184] on input "HB Corporation" at bounding box center [73, 182] width 4 height 4
checkbox input "true"
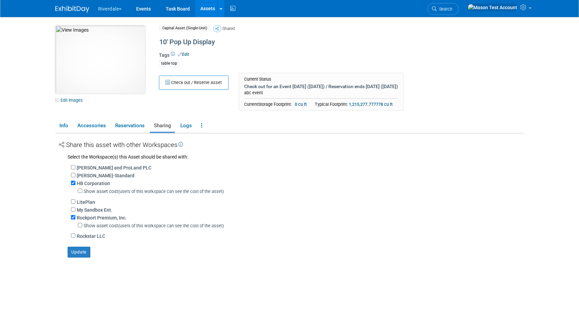
click at [125, 76] on img at bounding box center [100, 59] width 90 height 68
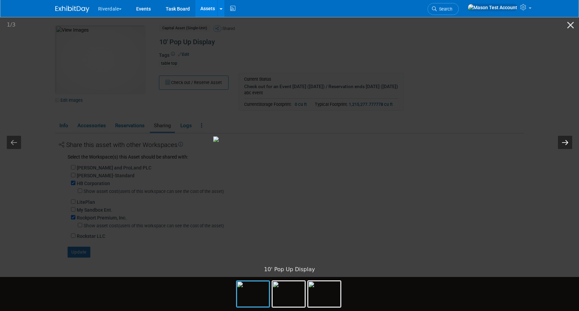
click at [567, 141] on button "Next slide" at bounding box center [565, 142] width 14 height 13
click at [570, 24] on button "Close gallery" at bounding box center [570, 25] width 17 height 16
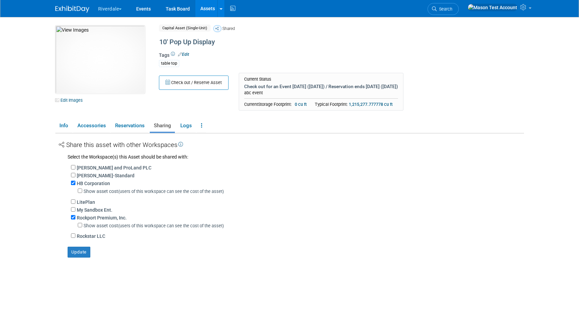
click at [535, 12] on div "Riverdale Explore: My Workspaces 8 Go to Workspace: Events" at bounding box center [289, 8] width 579 height 17
click at [512, 5] on img at bounding box center [493, 7] width 50 height 7
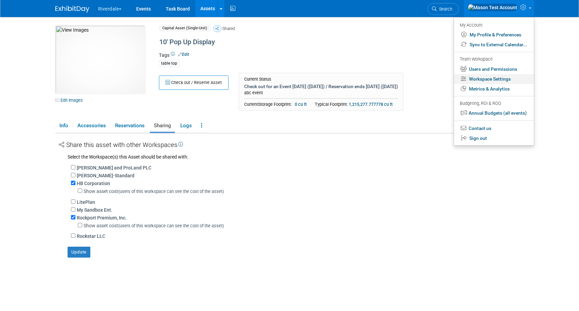
click at [491, 77] on link "Workspace Settings" at bounding box center [494, 79] width 80 height 10
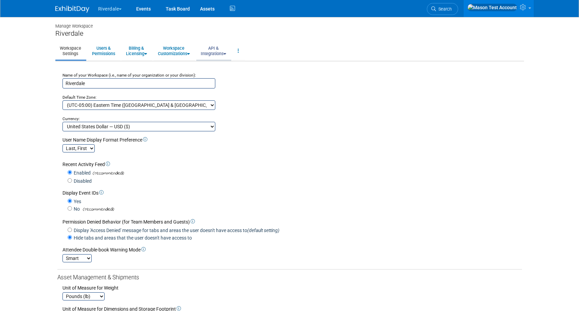
click at [206, 48] on link "API & Integrations" at bounding box center [213, 50] width 34 height 17
click at [220, 65] on link "API Access" at bounding box center [223, 66] width 54 height 10
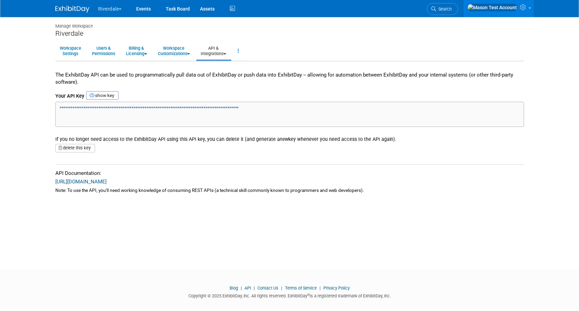
click at [226, 54] on icon at bounding box center [225, 54] width 3 height 4
click at [236, 76] on link "Integrations via Zapier" at bounding box center [223, 76] width 54 height 10
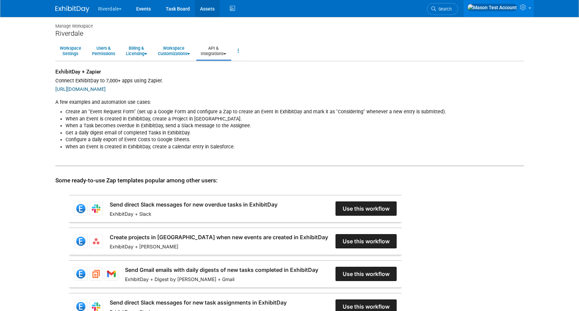
click at [206, 10] on link "Assets" at bounding box center [207, 8] width 25 height 17
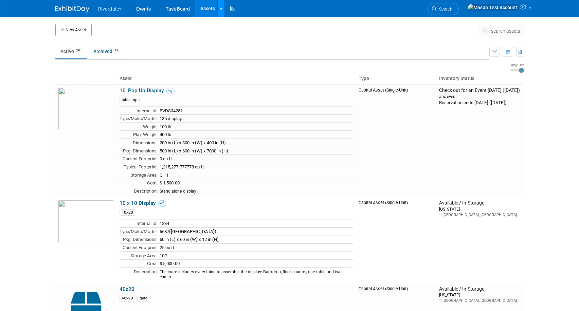
click at [223, 11] on link at bounding box center [220, 8] width 7 height 17
click at [256, 60] on link "Storage Locations" at bounding box center [248, 60] width 60 height 11
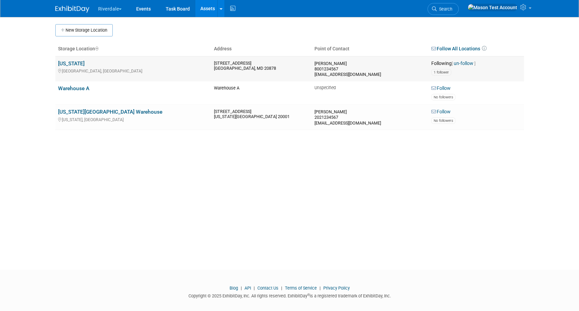
click at [69, 63] on link "[US_STATE]" at bounding box center [71, 63] width 27 height 6
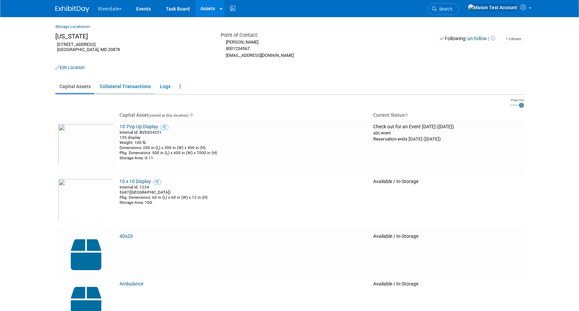
click at [123, 86] on link "Collateral Transactions" at bounding box center [125, 86] width 59 height 13
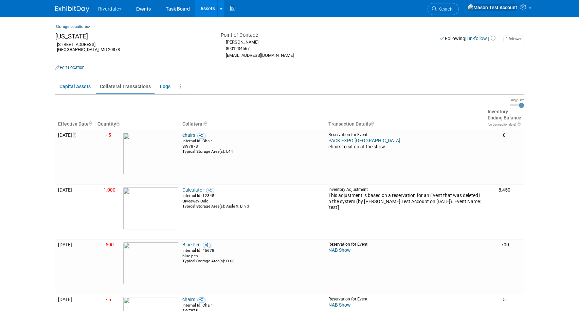
click at [121, 10] on button "Riverdale" at bounding box center [114, 7] width 33 height 15
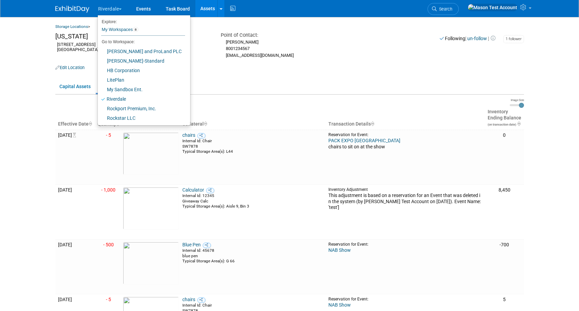
click at [121, 10] on button "Riverdale" at bounding box center [114, 7] width 33 height 15
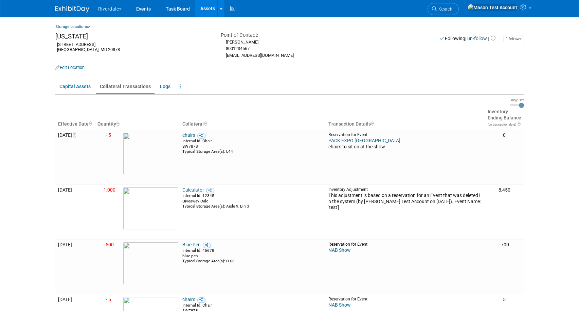
click at [205, 14] on link "Assets" at bounding box center [207, 8] width 25 height 17
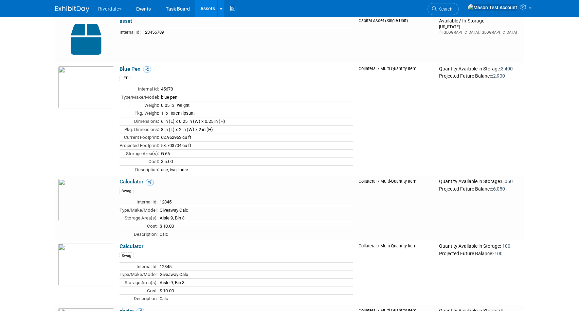
scroll to position [365, 0]
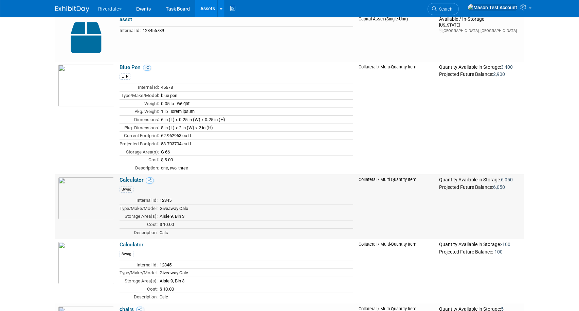
click at [134, 177] on link "Calculator" at bounding box center [132, 180] width 24 height 6
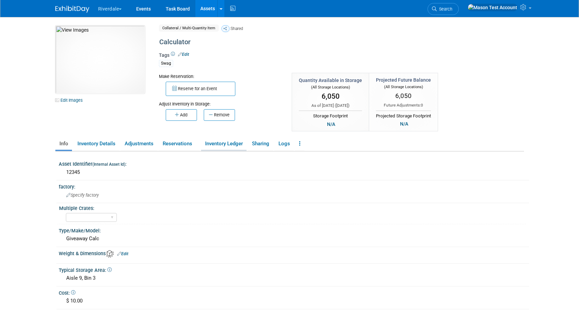
click at [236, 140] on link "Inventory Ledger" at bounding box center [224, 144] width 46 height 12
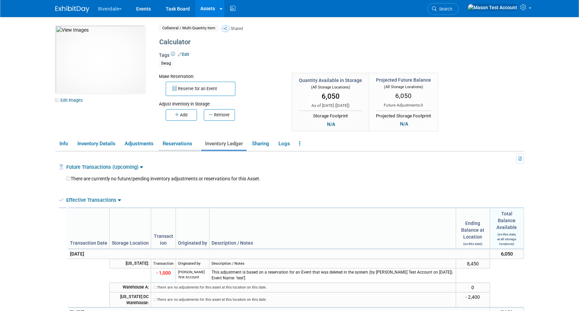
click at [186, 142] on link "Reservations" at bounding box center [179, 144] width 41 height 12
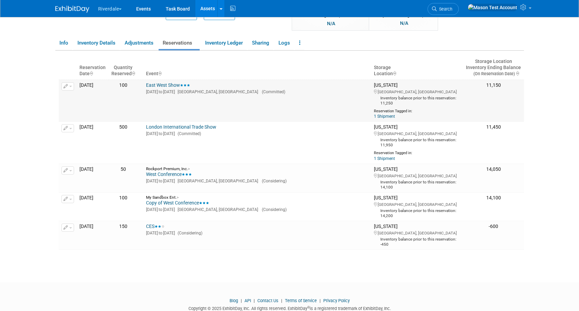
scroll to position [100, 0]
click at [142, 8] on link "Events" at bounding box center [143, 8] width 25 height 17
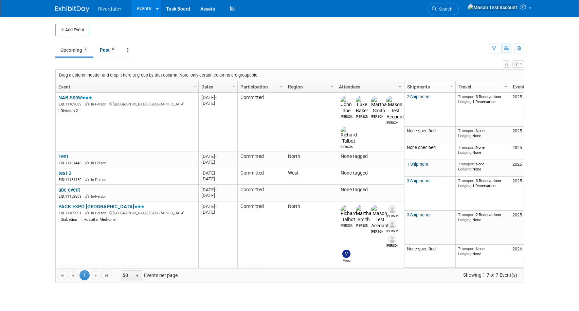
click at [507, 47] on icon "button" at bounding box center [507, 49] width 5 height 4
click at [481, 79] on link "Detail View" at bounding box center [478, 83] width 57 height 10
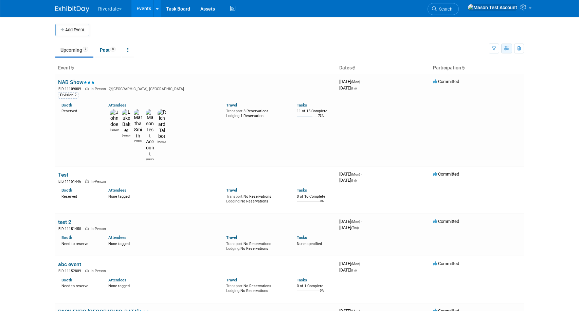
click at [506, 45] on button "button" at bounding box center [507, 48] width 11 height 10
click at [484, 91] on link "Calendar View" at bounding box center [478, 93] width 57 height 10
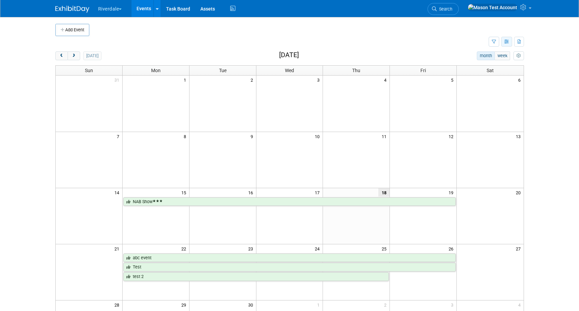
click at [510, 40] on button "button" at bounding box center [507, 42] width 11 height 10
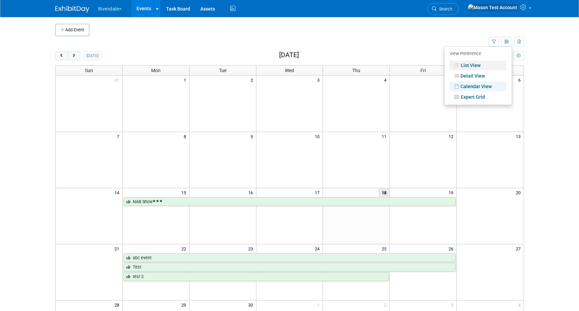
click at [472, 64] on link "List View" at bounding box center [478, 65] width 57 height 10
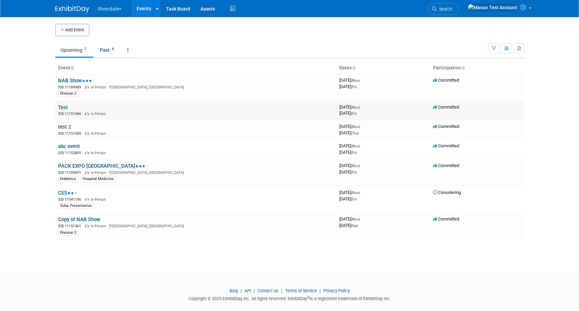
click at [64, 106] on link "Test" at bounding box center [63, 107] width 10 height 6
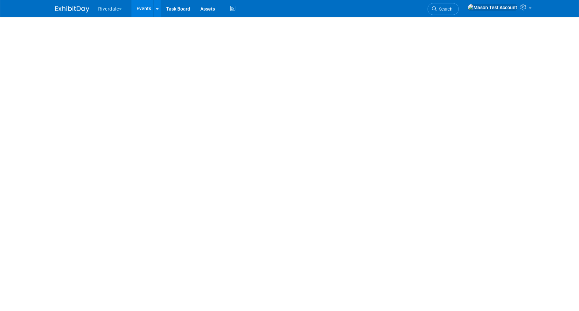
select select "North"
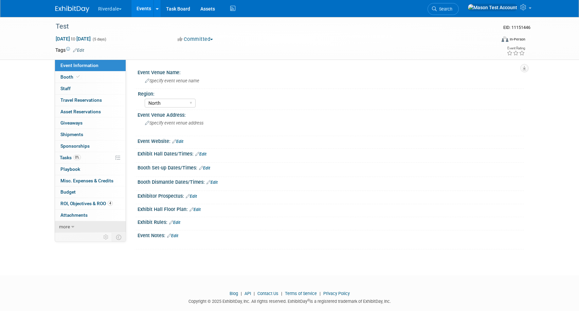
click at [69, 225] on span "more" at bounding box center [64, 226] width 11 height 5
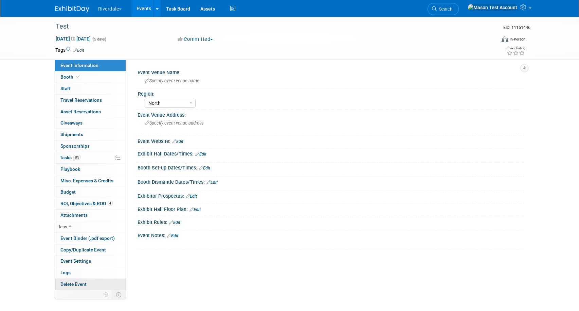
click at [77, 283] on span "Delete Event" at bounding box center [73, 283] width 26 height 5
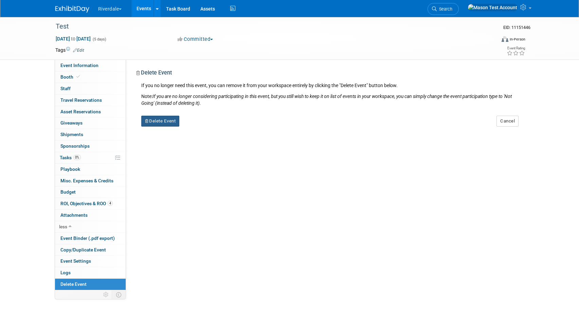
click at [161, 123] on button "Delete Event" at bounding box center [160, 121] width 38 height 11
click at [202, 125] on link "Yes" at bounding box center [203, 126] width 20 height 11
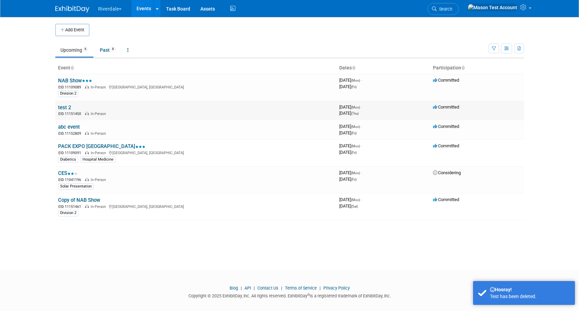
click at [65, 106] on link "test 2" at bounding box center [64, 107] width 13 height 6
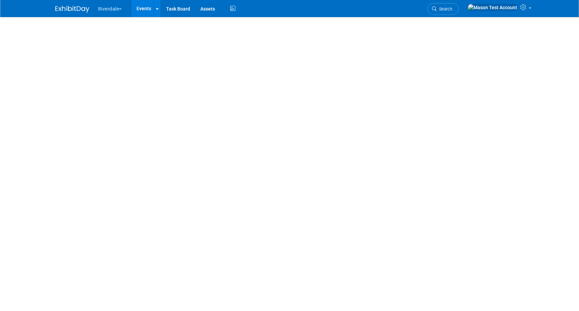
select select "West"
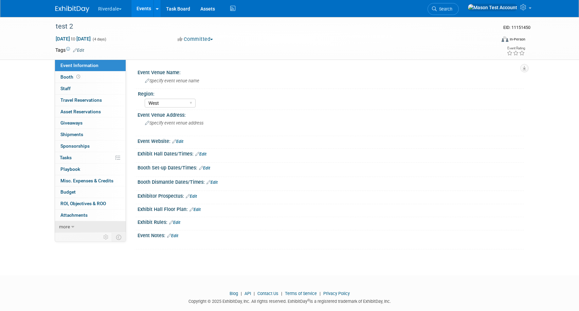
click at [71, 224] on icon at bounding box center [72, 226] width 3 height 5
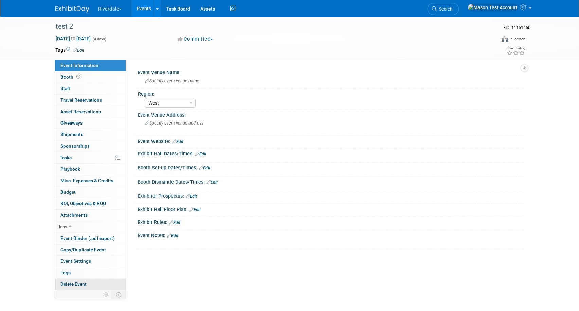
click at [73, 281] on span "Delete Event" at bounding box center [73, 283] width 26 height 5
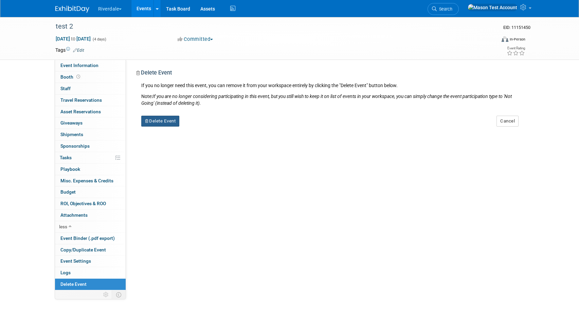
click at [160, 124] on button "Delete Event" at bounding box center [160, 121] width 38 height 11
click at [204, 128] on link "Yes" at bounding box center [203, 126] width 20 height 11
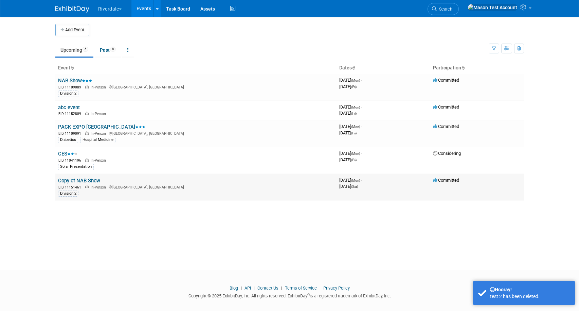
click at [76, 177] on td "Copy of NAB Show EID: 11151461 In-Person [GEOGRAPHIC_DATA], [GEOGRAPHIC_DATA] D…" at bounding box center [195, 187] width 281 height 27
click at [70, 105] on link "abc event" at bounding box center [69, 107] width 22 height 6
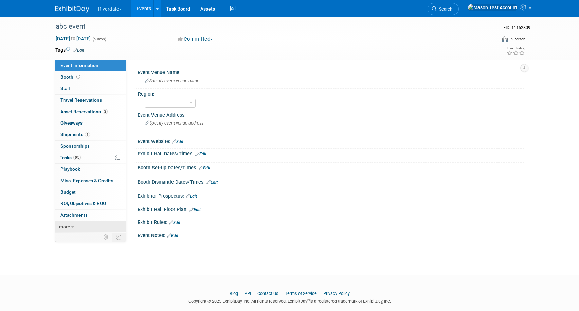
click at [67, 226] on span "more" at bounding box center [64, 226] width 11 height 5
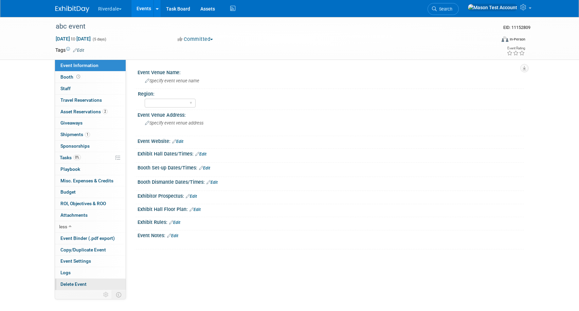
click at [73, 284] on span "Delete Event" at bounding box center [73, 283] width 26 height 5
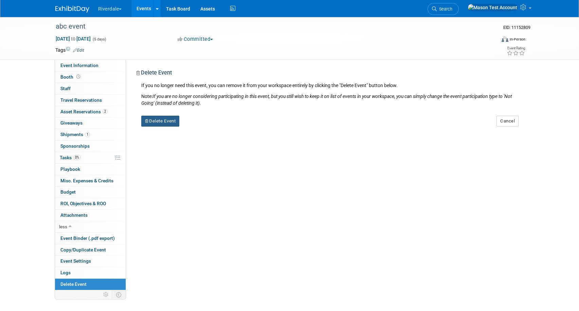
click at [161, 120] on button "Delete Event" at bounding box center [160, 121] width 38 height 11
click at [196, 130] on link "Yes" at bounding box center [203, 126] width 20 height 11
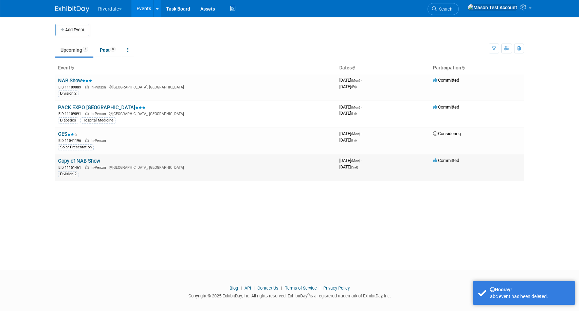
click at [74, 159] on link "Copy of NAB Show" at bounding box center [79, 161] width 42 height 6
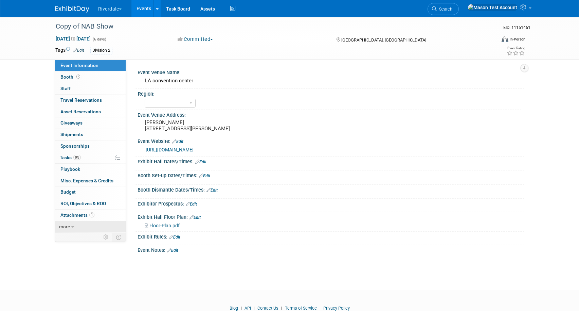
click at [69, 225] on span "more" at bounding box center [64, 226] width 11 height 5
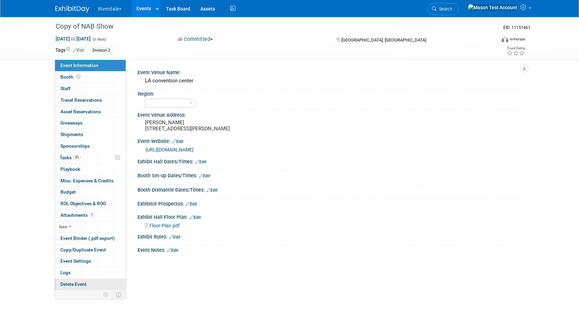
click at [76, 286] on span "Delete Event" at bounding box center [73, 283] width 26 height 5
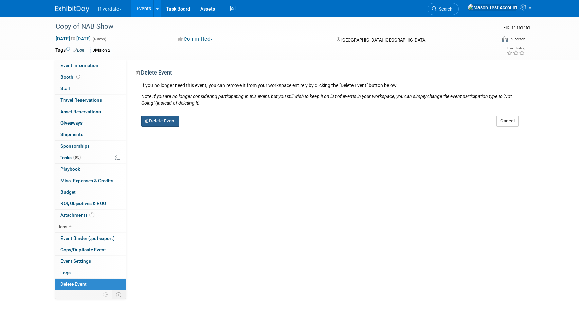
click at [166, 122] on button "Delete Event" at bounding box center [160, 121] width 38 height 11
click at [203, 125] on link "Yes" at bounding box center [203, 126] width 20 height 11
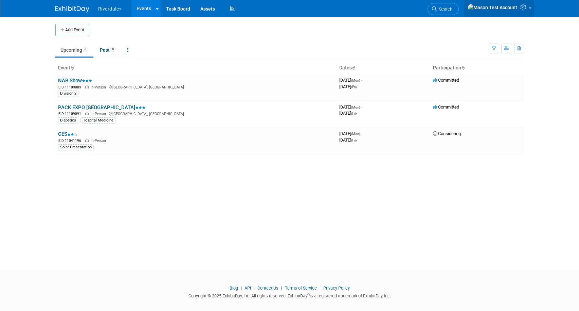
click at [524, 8] on icon at bounding box center [525, 7] width 8 height 6
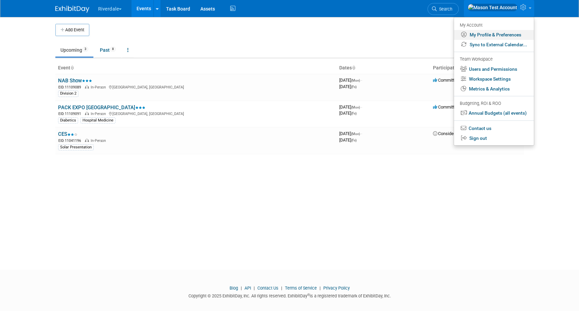
click at [503, 35] on link "My Profile & Preferences" at bounding box center [494, 35] width 80 height 10
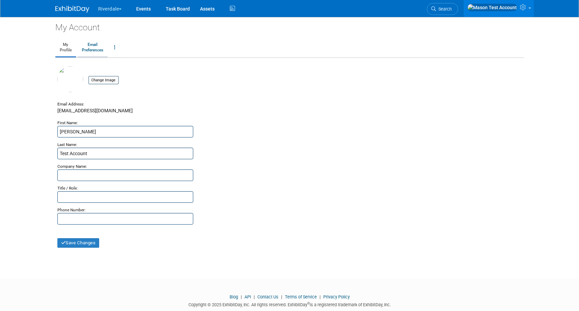
click at [93, 43] on link "Email Preferences" at bounding box center [92, 47] width 30 height 17
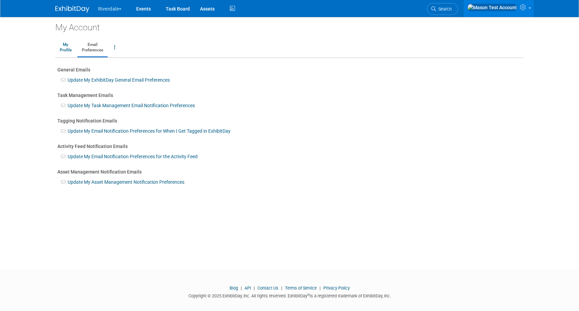
click at [517, 10] on img at bounding box center [493, 7] width 50 height 7
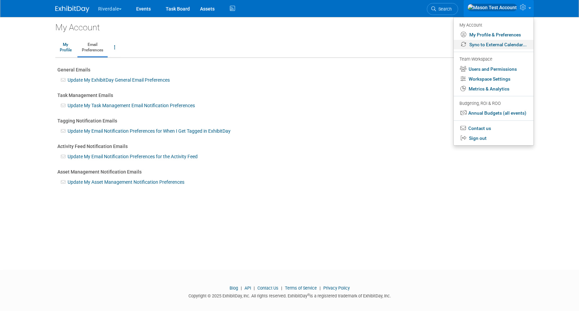
click at [505, 41] on link "Sync to External Calendar..." at bounding box center [494, 45] width 80 height 10
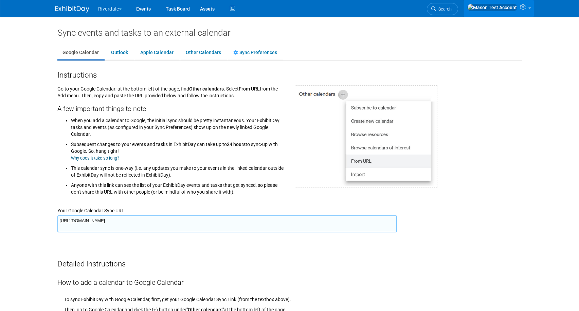
click at [526, 8] on icon at bounding box center [524, 7] width 8 height 6
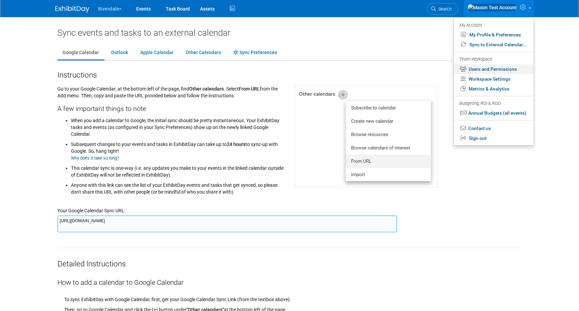
click at [501, 70] on link "Users and Permissions" at bounding box center [494, 69] width 80 height 10
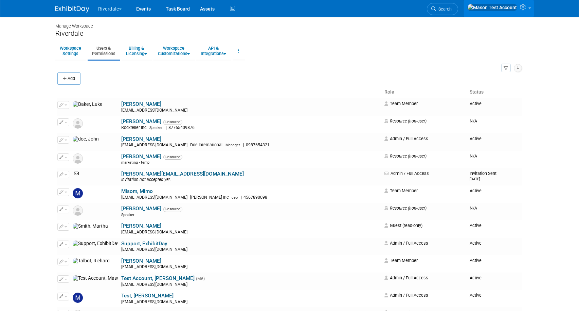
click at [526, 15] on link at bounding box center [499, 8] width 70 height 17
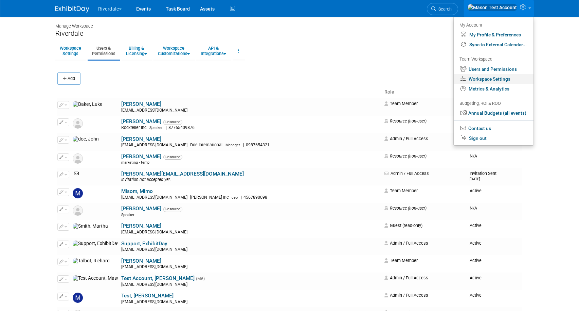
click at [507, 77] on link "Workspace Settings" at bounding box center [494, 79] width 80 height 10
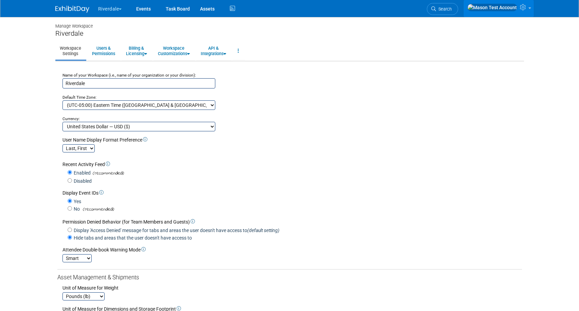
click at [525, 10] on icon at bounding box center [524, 7] width 8 height 6
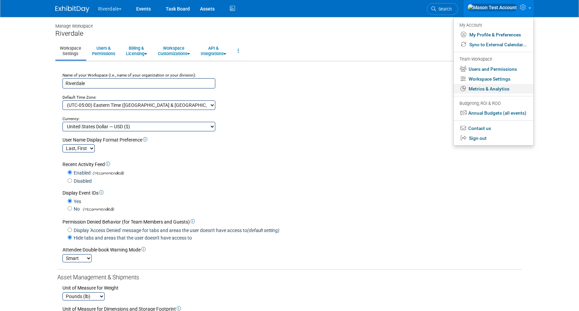
click at [482, 88] on link "Metrics & Analytics" at bounding box center [494, 89] width 80 height 10
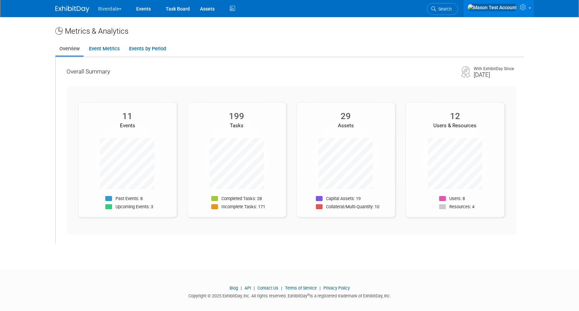
click at [518, 7] on link at bounding box center [499, 8] width 70 height 17
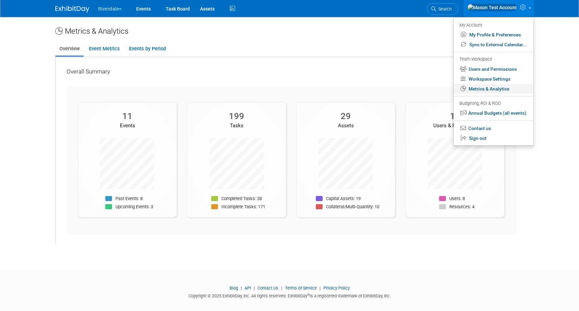
click at [507, 91] on link "Metrics & Analytics" at bounding box center [494, 89] width 80 height 10
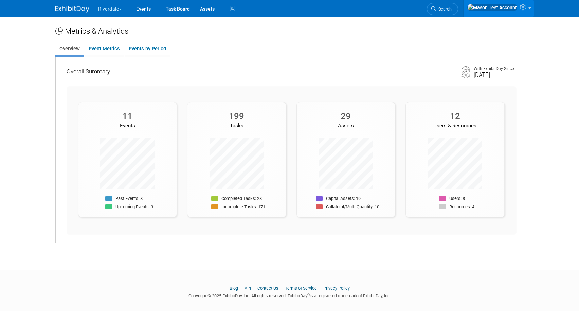
click at [521, 10] on icon at bounding box center [524, 7] width 8 height 6
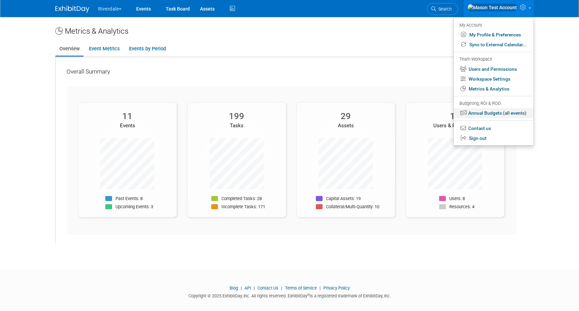
click at [509, 112] on link "Annual Budgets (all events)" at bounding box center [494, 113] width 80 height 10
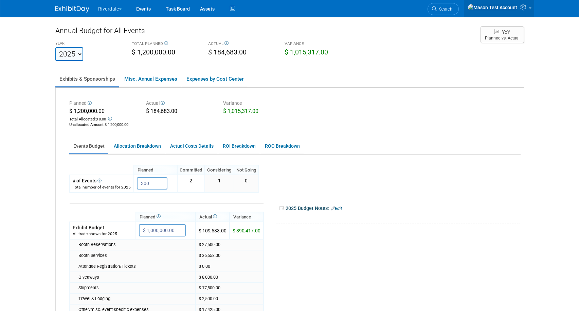
click at [522, 6] on icon at bounding box center [525, 7] width 8 height 6
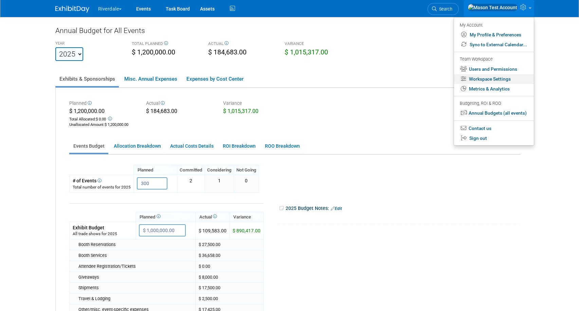
click at [483, 78] on link "Workspace Settings" at bounding box center [494, 79] width 80 height 10
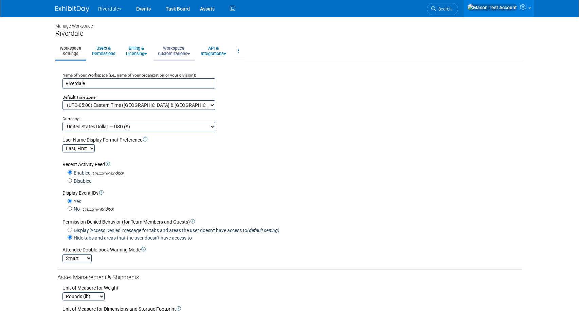
click at [172, 51] on link "Workspace Customizations" at bounding box center [174, 50] width 41 height 17
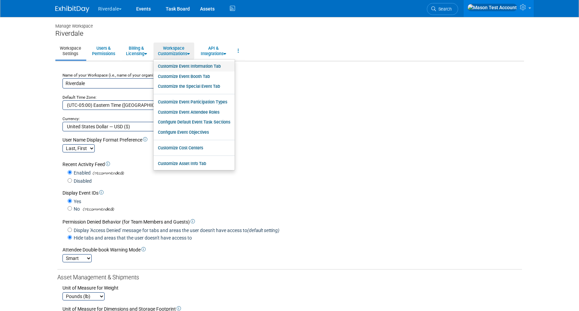
click at [187, 70] on link "Customize Event Information Tab" at bounding box center [194, 66] width 81 height 10
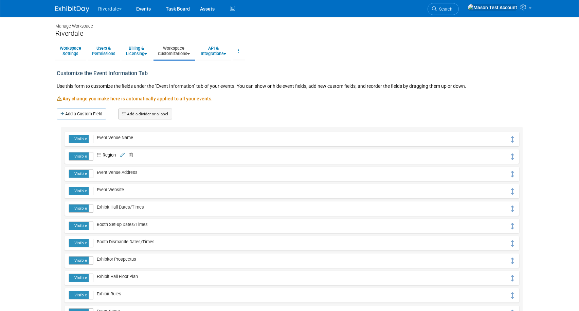
click at [132, 154] on icon at bounding box center [130, 155] width 6 height 4
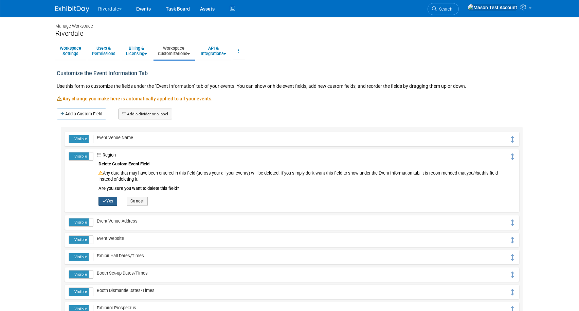
click at [103, 202] on icon "button" at bounding box center [104, 201] width 4 height 4
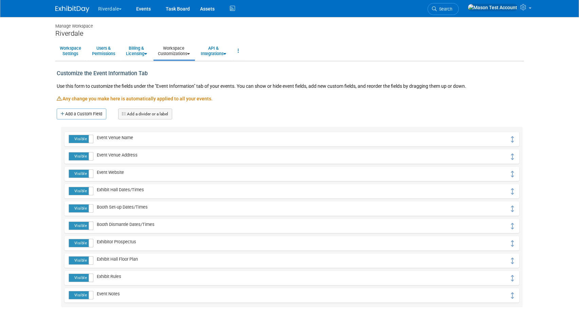
click at [185, 50] on link "Workspace Customizations" at bounding box center [174, 50] width 41 height 17
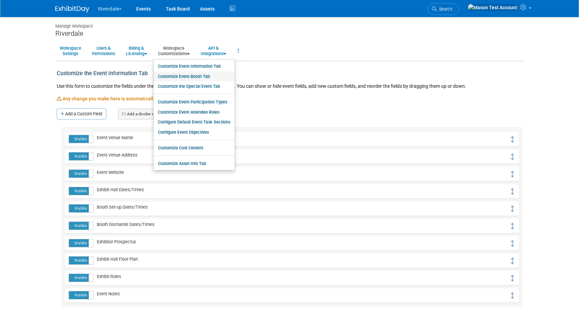
click at [188, 75] on link "Customize Event Booth Tab" at bounding box center [194, 76] width 81 height 10
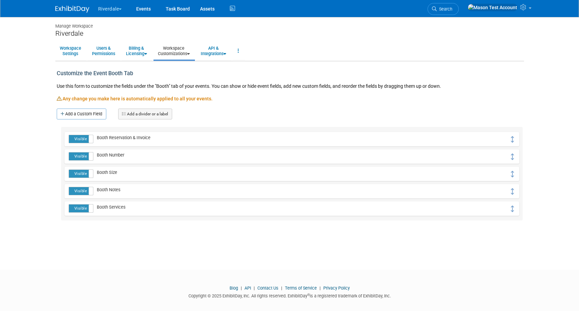
click at [173, 49] on link "Workspace Customizations" at bounding box center [174, 50] width 41 height 17
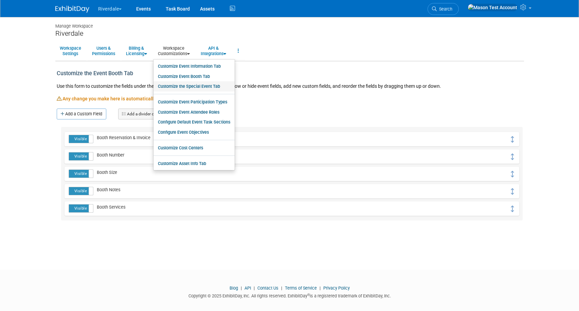
click at [173, 87] on link "Customize the Special Event Tab" at bounding box center [194, 86] width 81 height 10
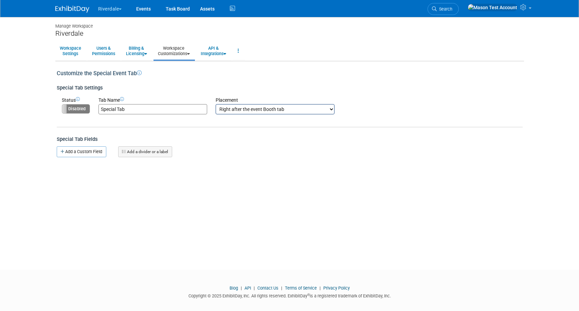
click at [179, 53] on link "Workspace Customizations" at bounding box center [174, 50] width 41 height 17
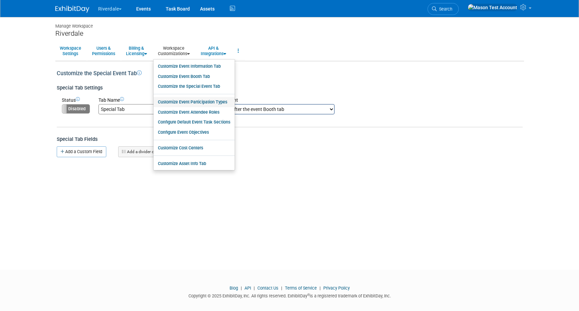
click at [181, 101] on link "Customize Event Participation Types" at bounding box center [194, 102] width 81 height 10
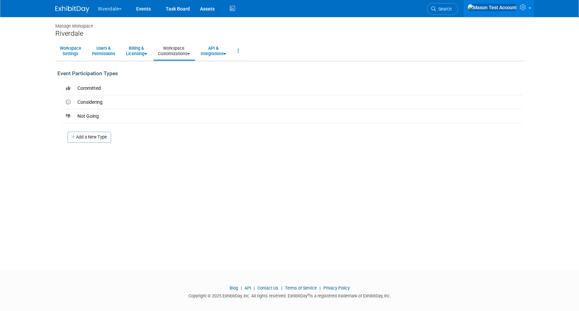
click at [188, 51] on link "Workspace Customizations" at bounding box center [174, 50] width 41 height 17
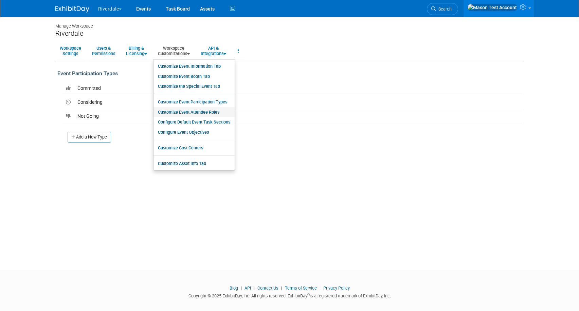
click at [190, 111] on link "Customize Event Attendee Roles" at bounding box center [194, 112] width 81 height 10
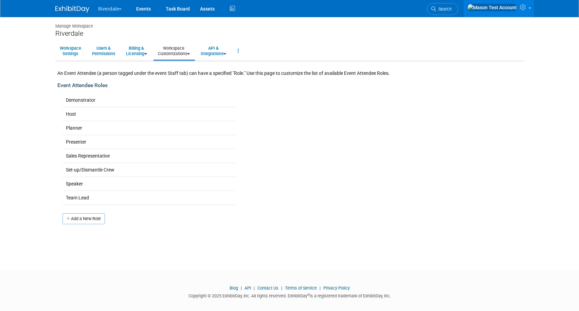
click at [187, 51] on link "Workspace Customizations" at bounding box center [174, 50] width 41 height 17
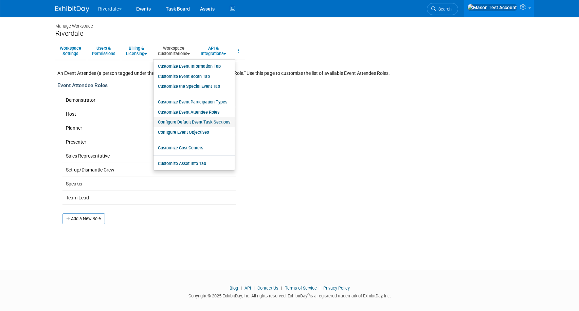
click at [194, 120] on link "Configure Default Event Task Sections" at bounding box center [194, 122] width 81 height 10
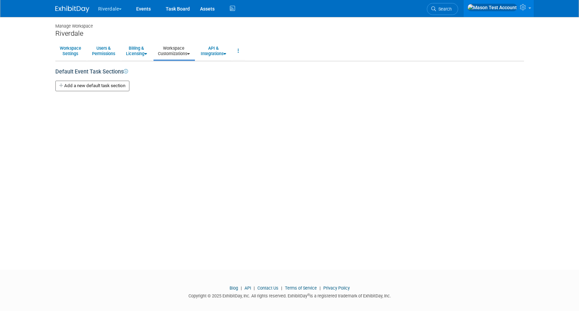
click at [182, 50] on link "Workspace Customizations" at bounding box center [174, 50] width 41 height 17
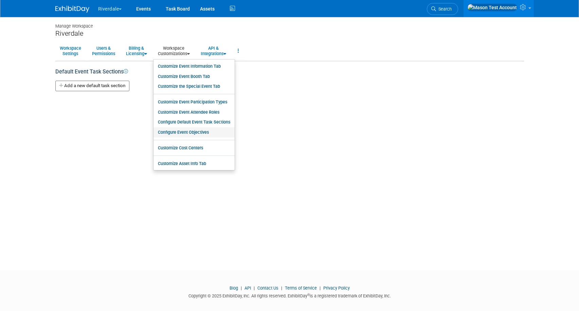
click at [191, 130] on link "Configure Event Objectives" at bounding box center [194, 132] width 81 height 10
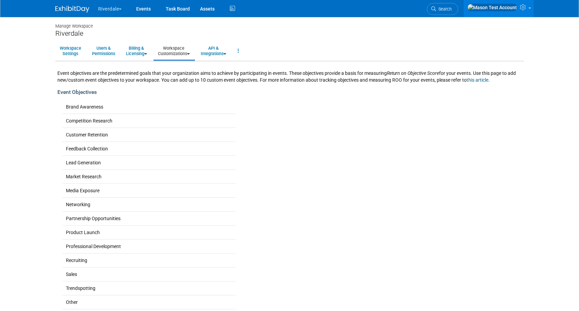
click at [182, 49] on link "Workspace Customizations" at bounding box center [174, 50] width 41 height 17
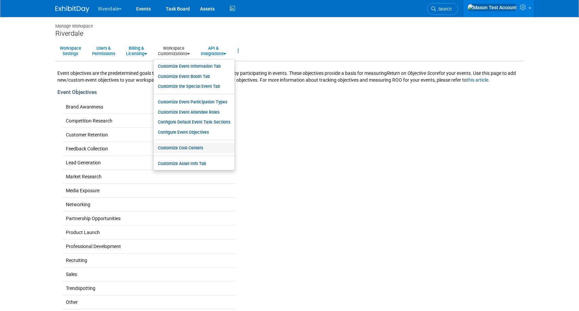
click at [190, 147] on link "Customize Cost Centers" at bounding box center [194, 148] width 81 height 10
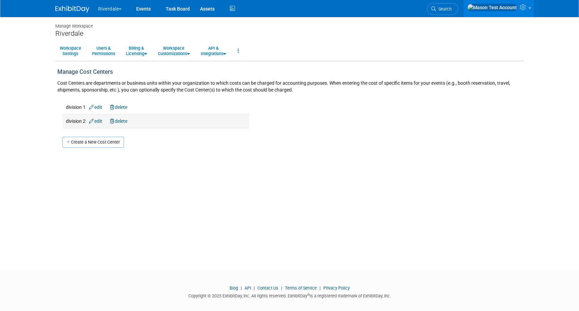
click at [127, 121] on link "delete" at bounding box center [118, 120] width 17 height 5
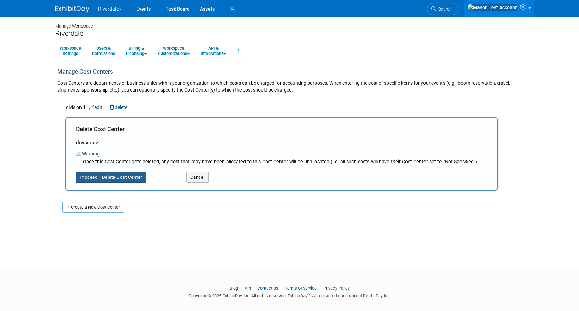
click at [118, 178] on button "Proceed - Delete Cost Center" at bounding box center [111, 177] width 70 height 11
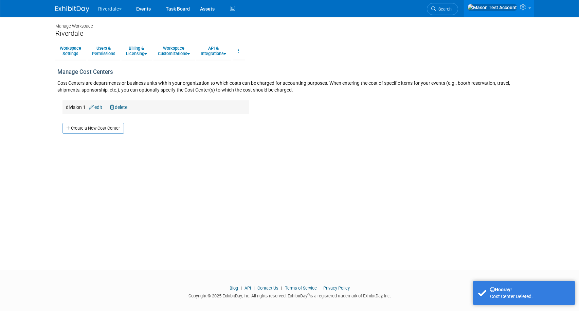
click at [122, 106] on link "delete" at bounding box center [118, 106] width 17 height 5
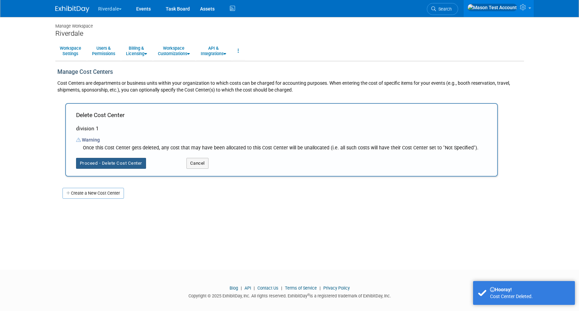
click at [129, 162] on button "Proceed - Delete Cost Center" at bounding box center [111, 163] width 70 height 11
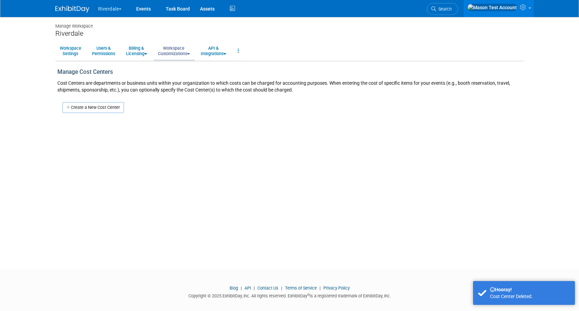
click at [190, 53] on icon at bounding box center [188, 54] width 3 height 4
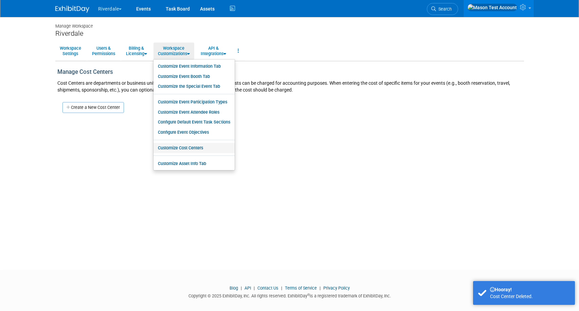
click at [182, 144] on link "Customize Cost Centers" at bounding box center [194, 148] width 81 height 10
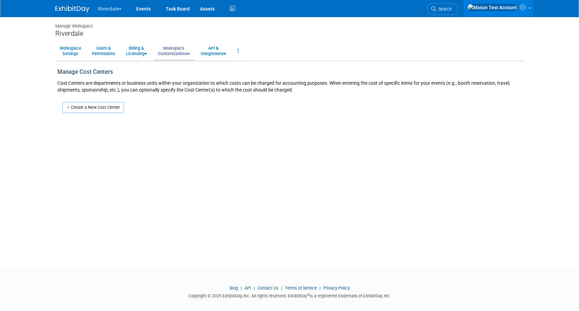
click at [177, 48] on link "Workspace Customizations" at bounding box center [174, 50] width 41 height 17
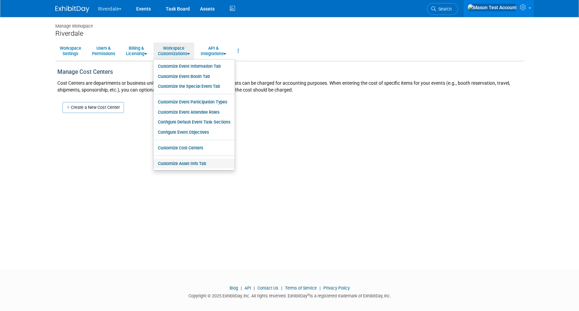
click at [177, 164] on link "Customize Asset Info Tab" at bounding box center [194, 163] width 81 height 10
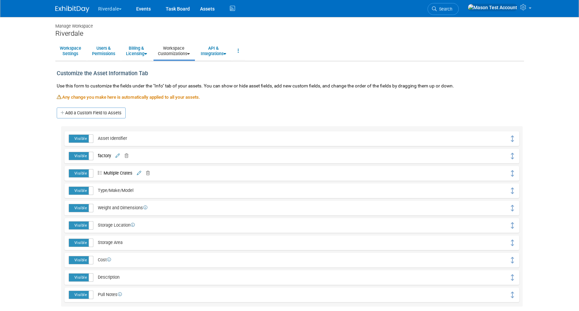
click at [125, 154] on icon at bounding box center [125, 156] width 6 height 4
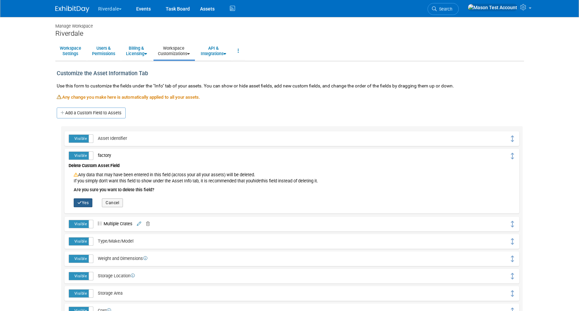
click at [87, 200] on button "Yes" at bounding box center [83, 202] width 19 height 9
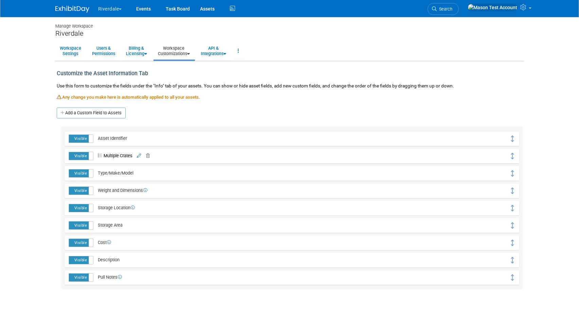
click at [151, 152] on td "Visible Hidden Multiple Crates Multiple Crates Yes No Save Cancel hide Yes Canc…" at bounding box center [289, 155] width 441 height 9
click at [150, 154] on icon at bounding box center [146, 156] width 6 height 4
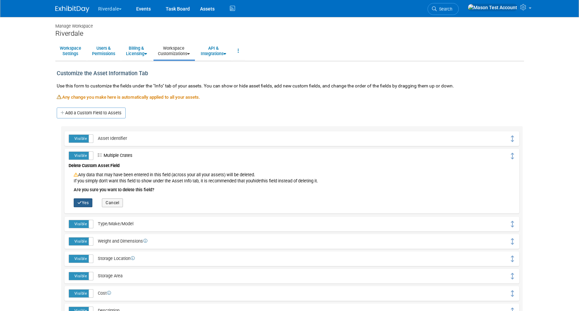
click at [80, 205] on button "Yes" at bounding box center [83, 202] width 19 height 9
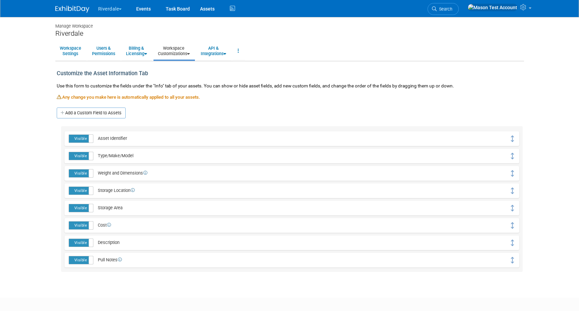
click at [180, 54] on link "Workspace Customizations" at bounding box center [174, 50] width 41 height 17
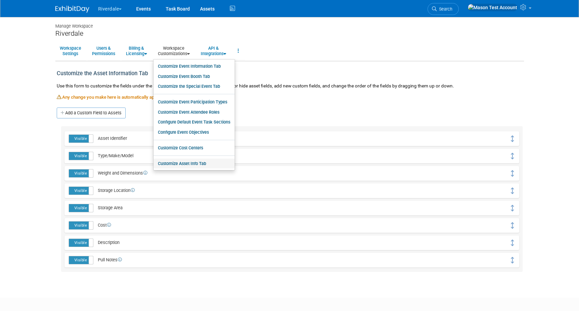
click at [182, 161] on link "Customize Asset Info Tab" at bounding box center [194, 163] width 81 height 10
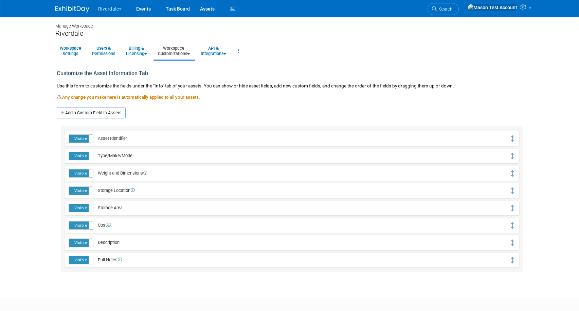
click at [180, 48] on link "Workspace Customizations" at bounding box center [174, 50] width 41 height 17
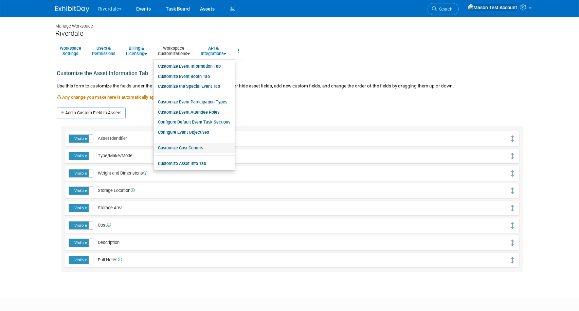
click at [191, 148] on link "Customize Cost Centers" at bounding box center [194, 148] width 81 height 10
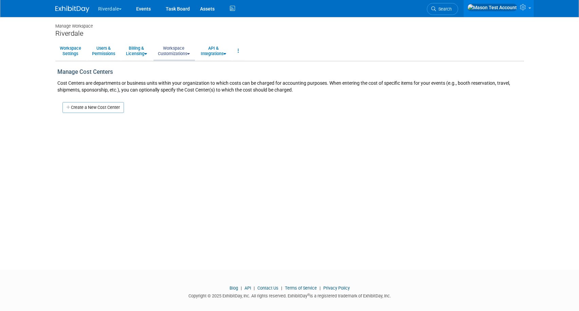
click at [185, 51] on link "Workspace Customizations" at bounding box center [174, 50] width 41 height 17
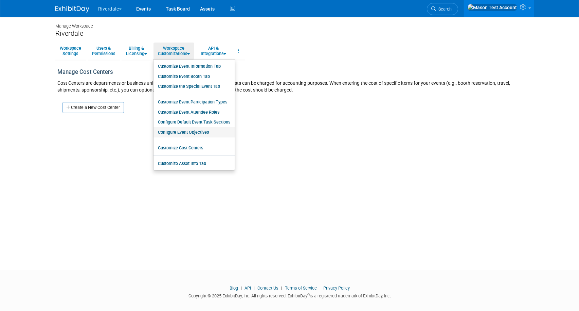
click at [192, 130] on link "Configure Event Objectives" at bounding box center [194, 132] width 81 height 10
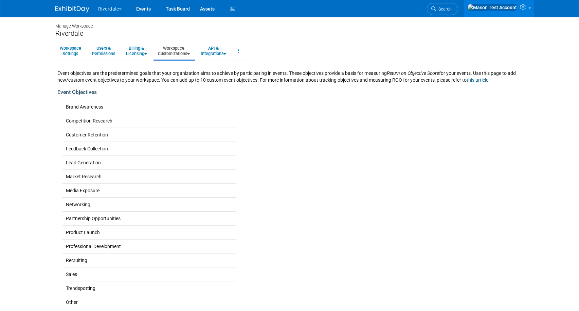
click at [185, 56] on link "Workspace Customizations" at bounding box center [174, 50] width 41 height 17
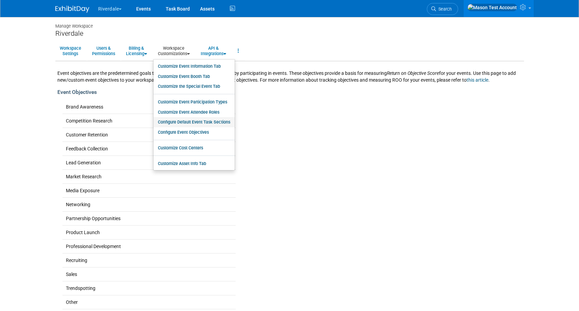
click at [196, 118] on link "Configure Default Event Task Sections" at bounding box center [194, 122] width 81 height 10
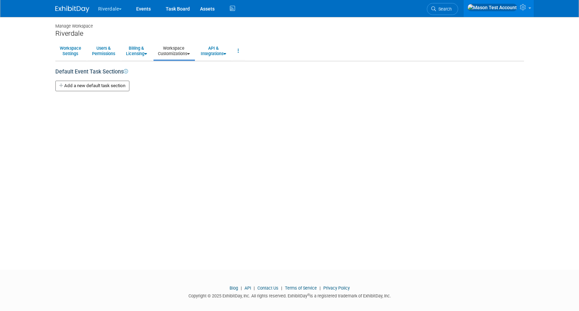
click at [181, 57] on link "Workspace Customizations" at bounding box center [174, 50] width 41 height 17
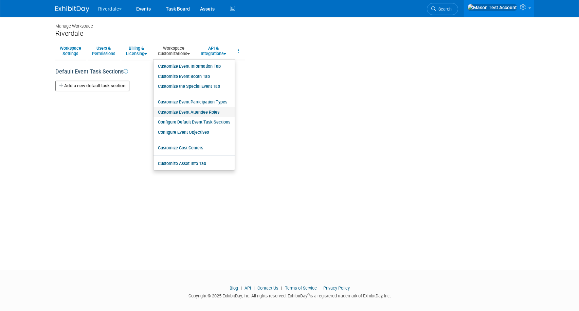
click at [198, 110] on link "Customize Event Attendee Roles" at bounding box center [194, 112] width 81 height 10
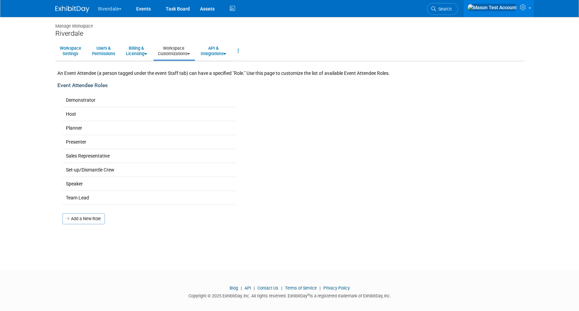
click at [184, 52] on link "Workspace Customizations" at bounding box center [174, 50] width 41 height 17
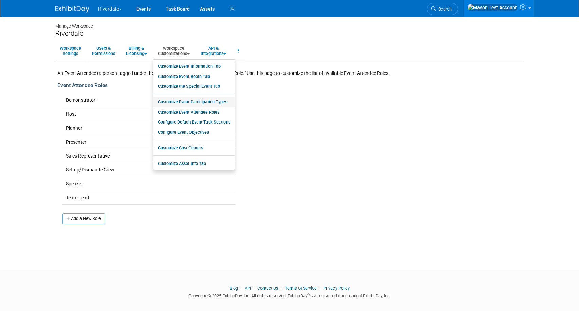
click at [197, 103] on link "Customize Event Participation Types" at bounding box center [194, 102] width 81 height 10
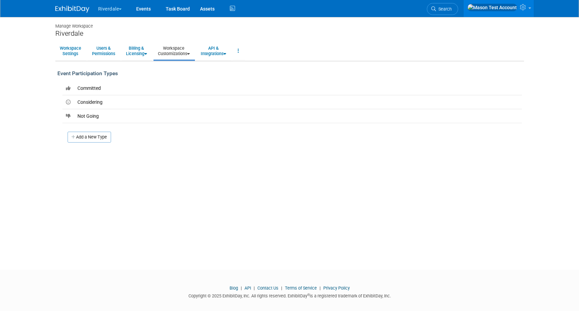
click at [184, 50] on link "Workspace Customizations" at bounding box center [174, 50] width 41 height 17
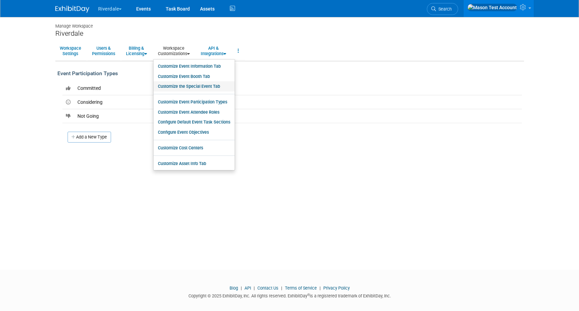
click at [200, 85] on link "Customize the Special Event Tab" at bounding box center [194, 86] width 81 height 10
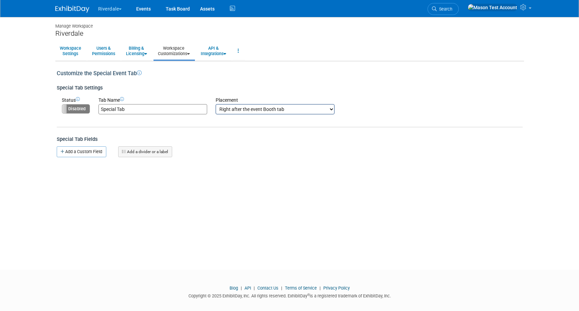
click at [182, 45] on link "Workspace Customizations" at bounding box center [174, 50] width 41 height 17
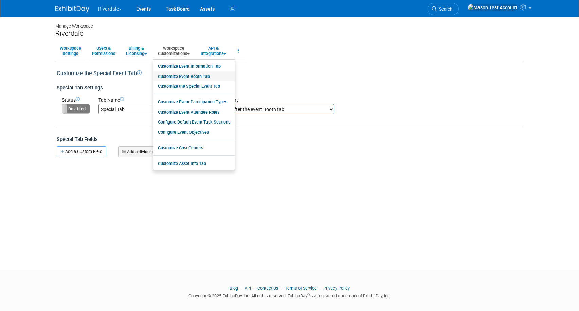
click at [193, 79] on link "Customize Event Booth Tab" at bounding box center [194, 76] width 81 height 10
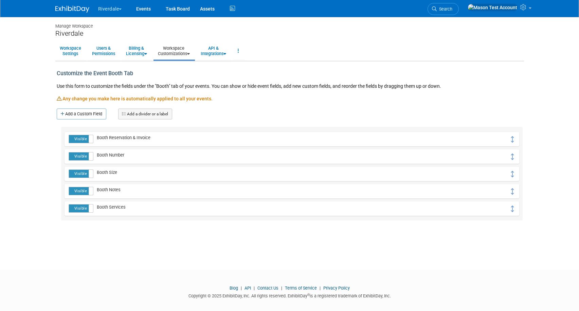
click at [182, 53] on link "Workspace Customizations" at bounding box center [174, 50] width 41 height 17
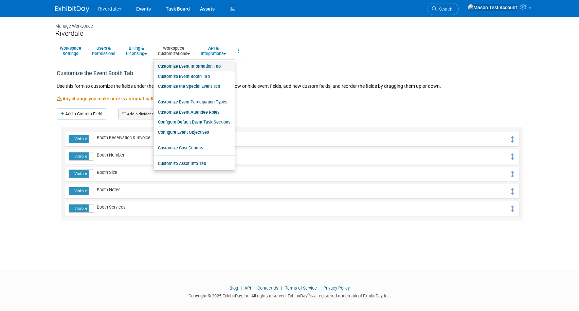
click at [191, 68] on link "Customize Event Information Tab" at bounding box center [194, 66] width 81 height 10
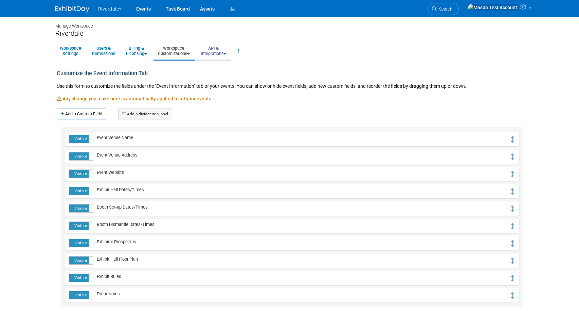
click at [214, 57] on link "API & Integrations" at bounding box center [213, 50] width 34 height 17
click at [217, 67] on link "API Access" at bounding box center [223, 66] width 54 height 10
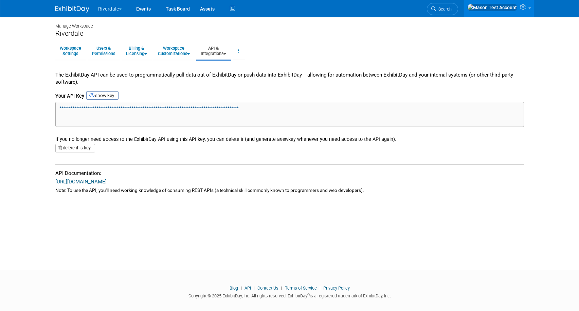
click at [219, 51] on link "API & Integrations" at bounding box center [213, 50] width 34 height 17
click at [219, 76] on link "Integrations via Zapier" at bounding box center [223, 76] width 54 height 10
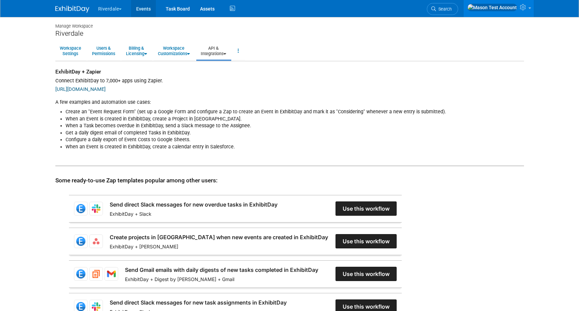
click at [145, 11] on link "Events" at bounding box center [143, 8] width 25 height 17
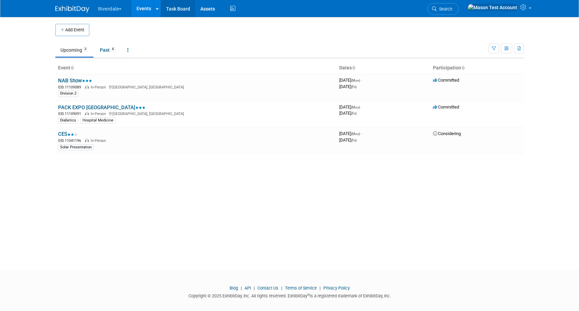
click at [170, 11] on link "Task Board" at bounding box center [178, 8] width 34 height 17
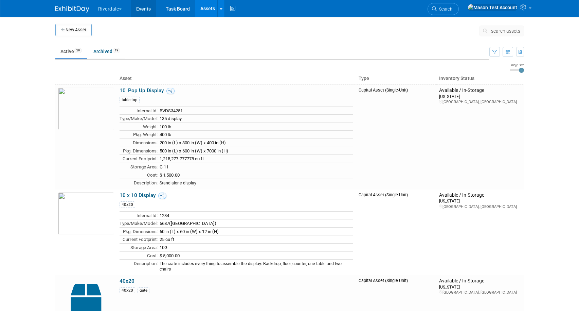
click at [146, 7] on link "Events" at bounding box center [143, 8] width 25 height 17
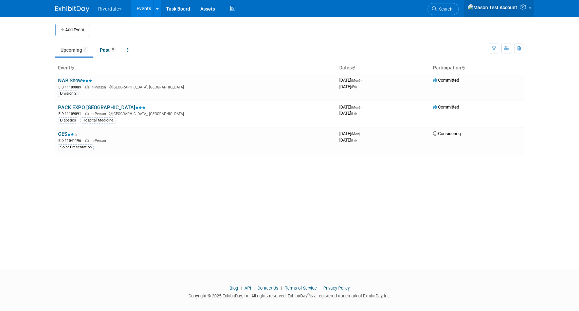
click at [530, 15] on link at bounding box center [499, 8] width 70 height 17
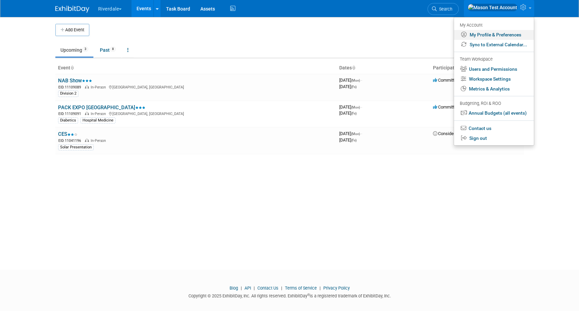
click at [519, 30] on link "My Profile & Preferences" at bounding box center [494, 35] width 80 height 10
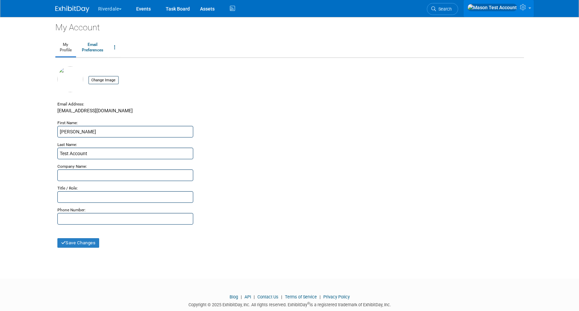
click at [521, 10] on icon at bounding box center [524, 7] width 8 height 6
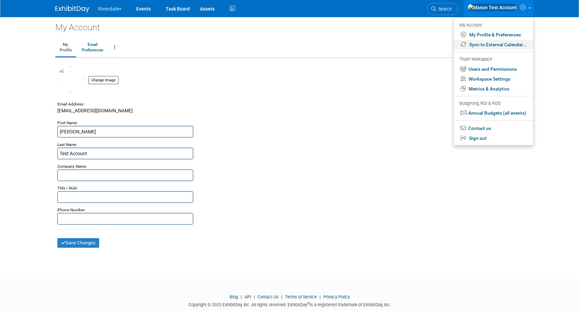
click at [512, 47] on link "Sync to External Calendar..." at bounding box center [494, 45] width 80 height 10
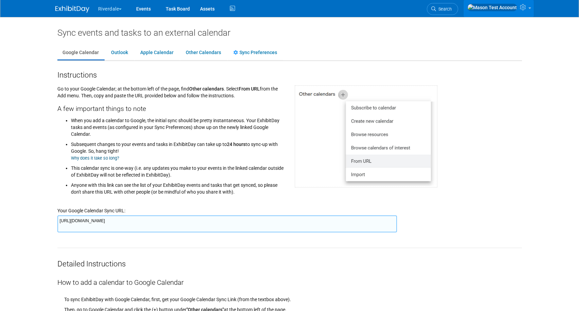
click at [520, 8] on icon at bounding box center [524, 7] width 8 height 6
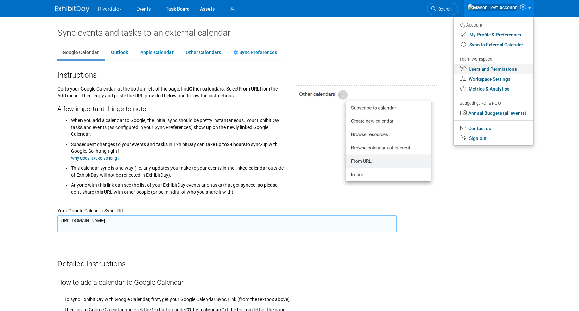
click at [512, 69] on link "Users and Permissions" at bounding box center [494, 69] width 80 height 10
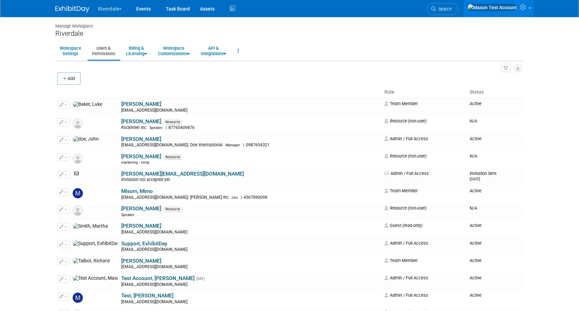
click at [523, 12] on link at bounding box center [499, 8] width 70 height 17
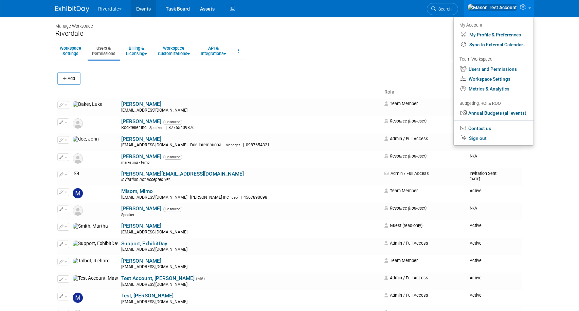
click at [153, 7] on link "Events" at bounding box center [143, 8] width 25 height 17
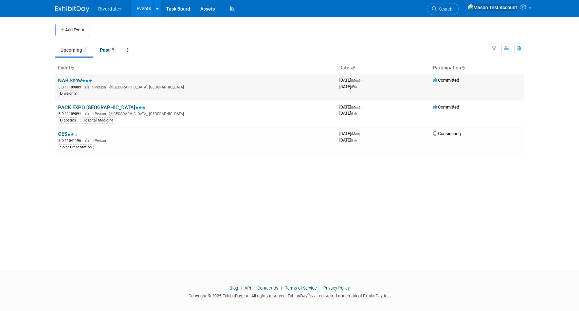
click at [75, 79] on link "NAB Show" at bounding box center [75, 80] width 34 height 6
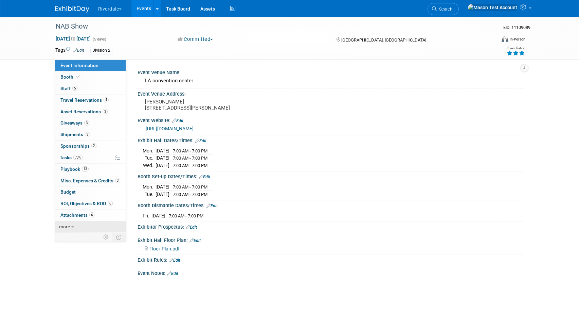
click at [65, 227] on span "more" at bounding box center [64, 226] width 11 height 5
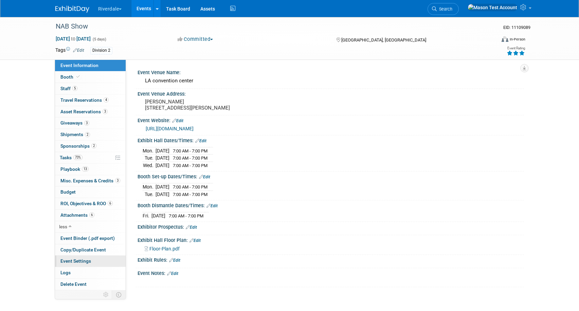
click at [77, 262] on span "Event Settings" at bounding box center [75, 260] width 31 height 5
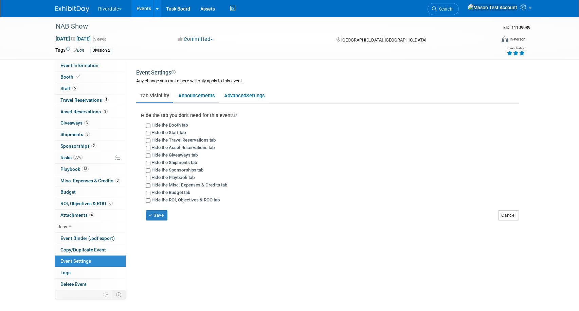
click at [193, 97] on link "Announcements" at bounding box center [196, 95] width 45 height 13
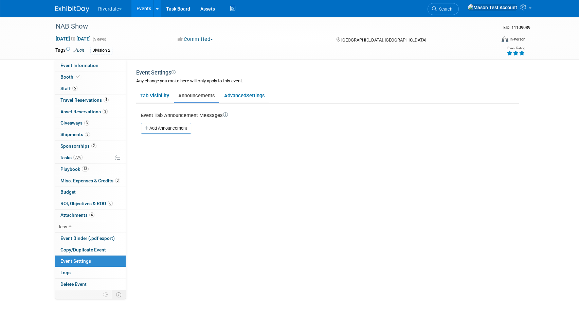
click at [141, 6] on link "Events" at bounding box center [144, 8] width 25 height 17
